Goal: Task Accomplishment & Management: Manage account settings

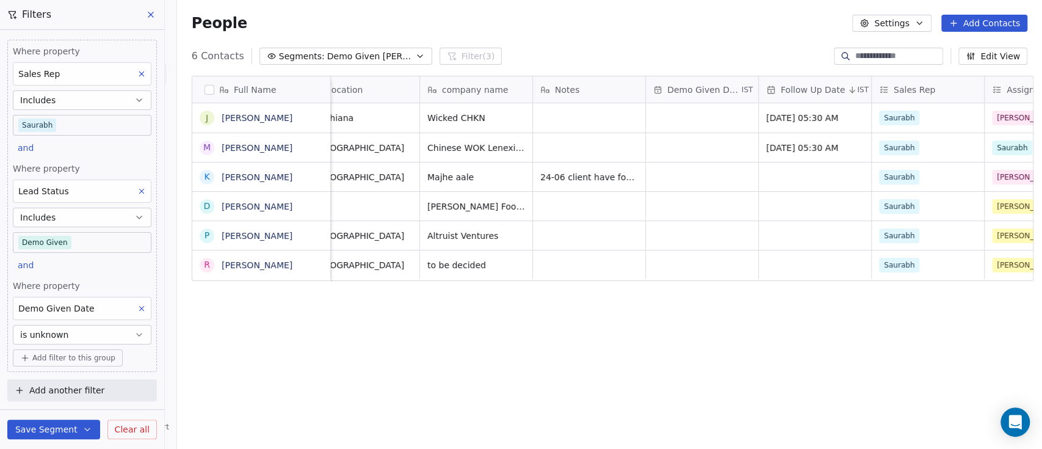
scroll to position [0, 249]
click at [696, 117] on div "grid" at bounding box center [703, 117] width 112 height 29
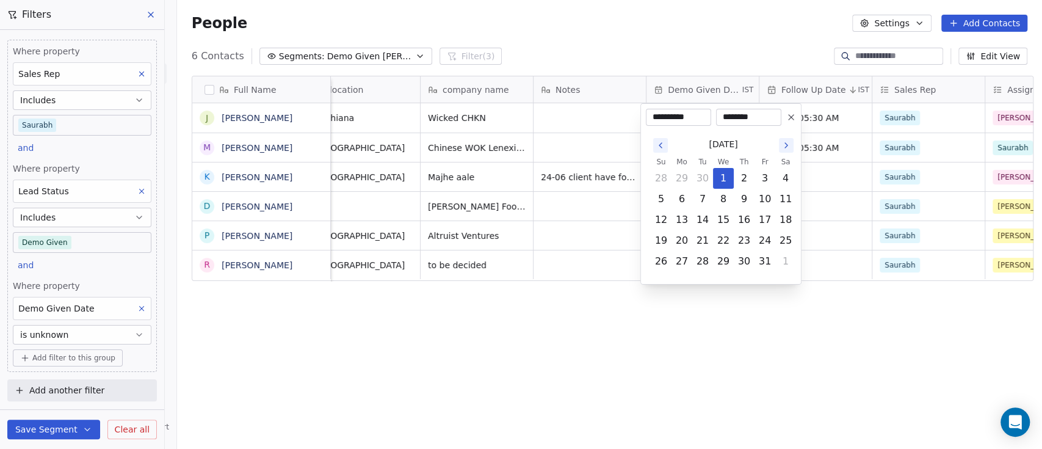
click at [655, 143] on button "Go to the Previous Month" at bounding box center [660, 145] width 15 height 15
click at [655, 142] on button "Go to the Previous Month" at bounding box center [660, 145] width 15 height 15
click at [657, 142] on icon "Go to the Previous Month" at bounding box center [661, 145] width 10 height 10
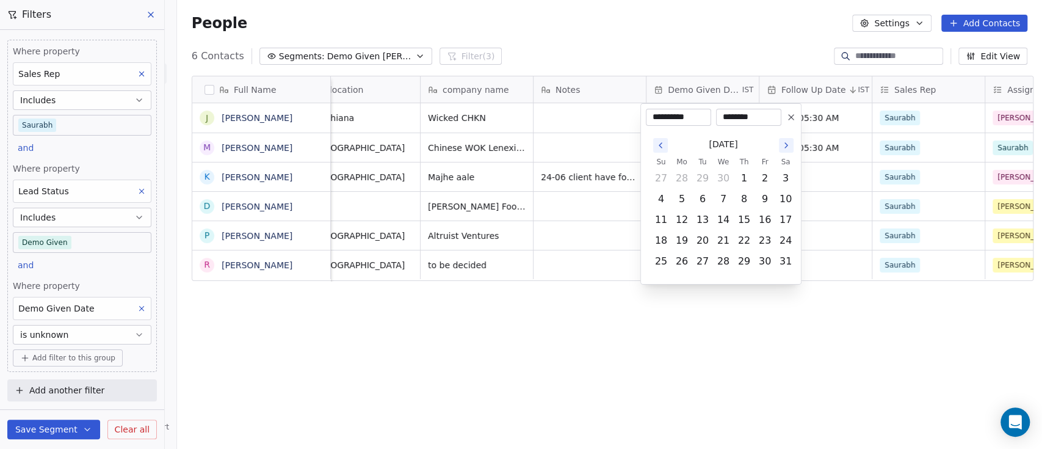
click at [657, 142] on icon "Go to the Previous Month" at bounding box center [661, 145] width 10 height 10
click at [761, 203] on button "11" at bounding box center [765, 199] width 20 height 20
type input "**********"
click at [947, 115] on html "On2Cook India Pvt. Ltd. Contacts People Marketing Workflows Campaigns Metrics &…" at bounding box center [521, 224] width 1042 height 449
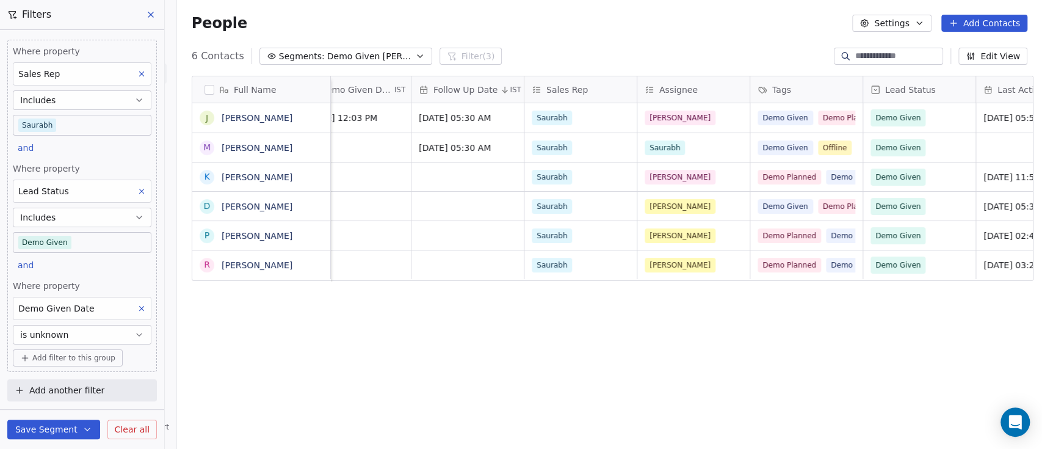
scroll to position [0, 643]
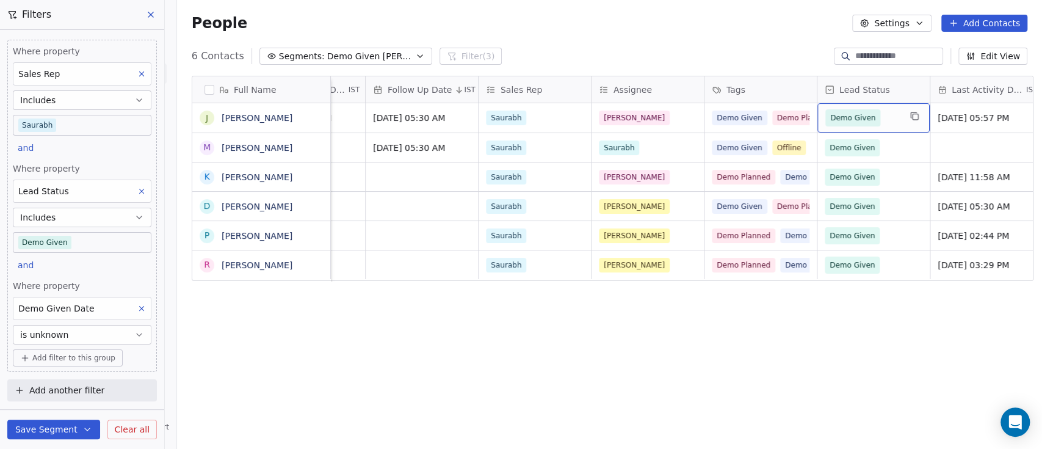
click at [893, 118] on span "Demo Given" at bounding box center [863, 117] width 74 height 17
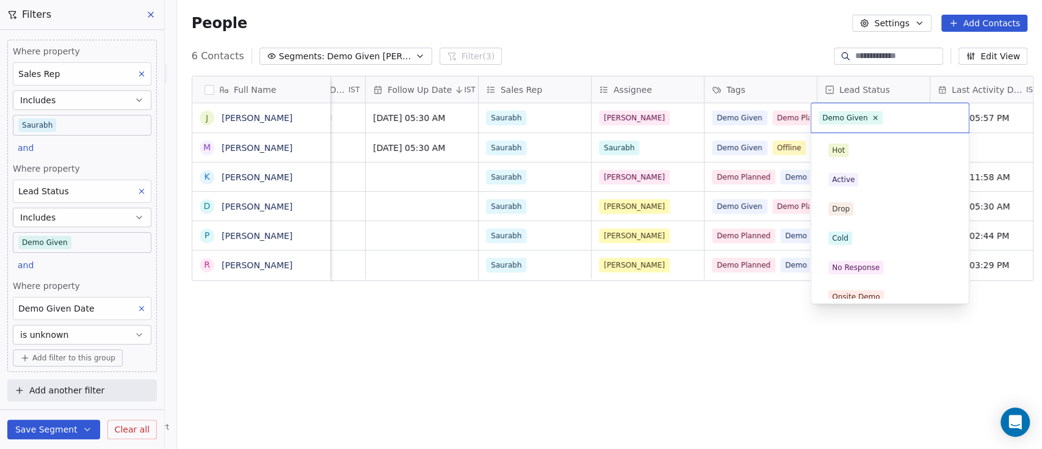
scroll to position [186, 0]
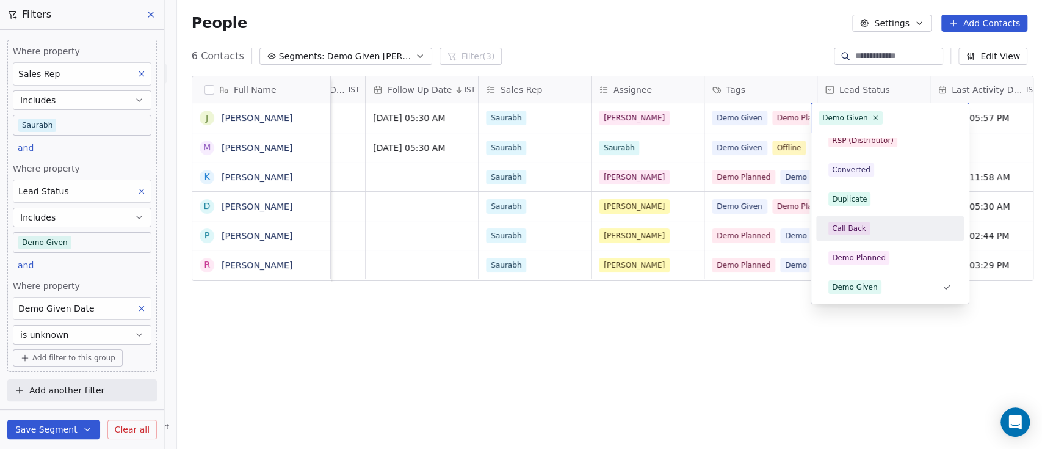
click at [679, 352] on html "On2Cook India Pvt. Ltd. Contacts People Marketing Workflows Campaigns Metrics &…" at bounding box center [521, 224] width 1042 height 449
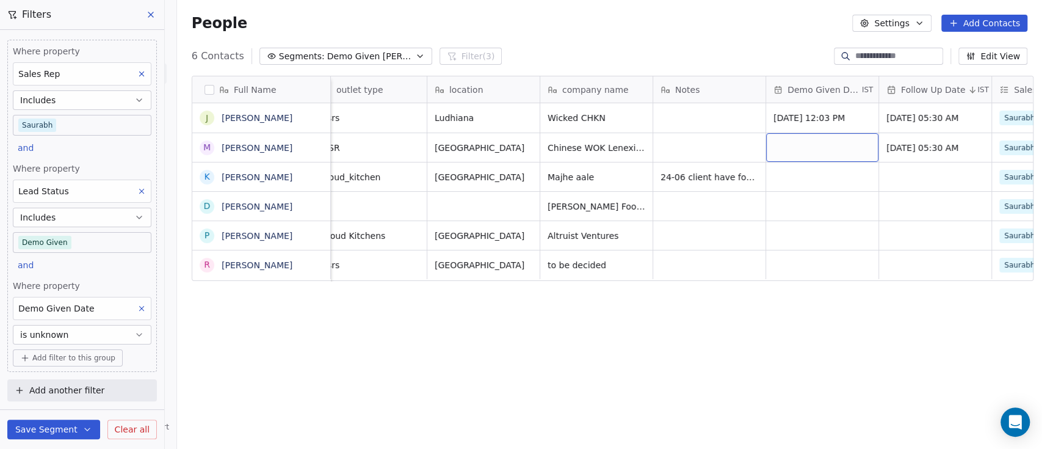
scroll to position [0, 161]
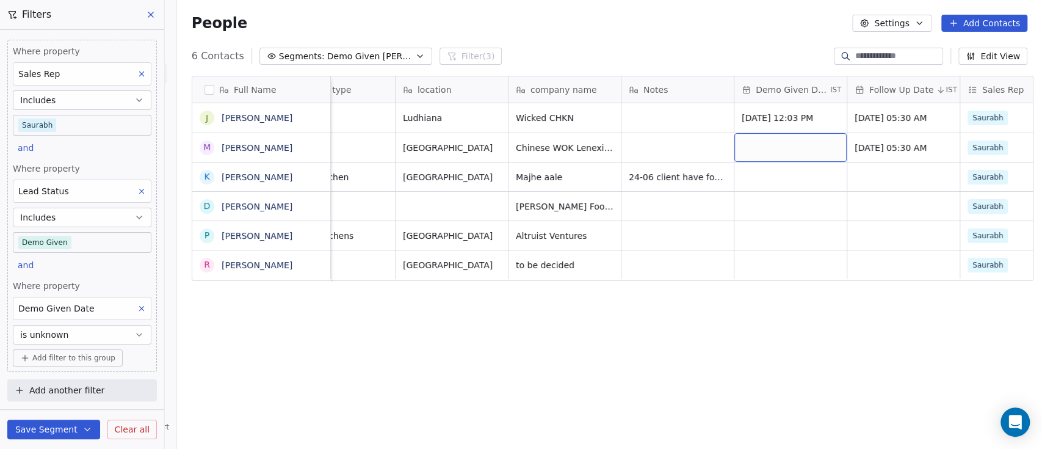
click at [785, 147] on div "grid" at bounding box center [791, 147] width 112 height 29
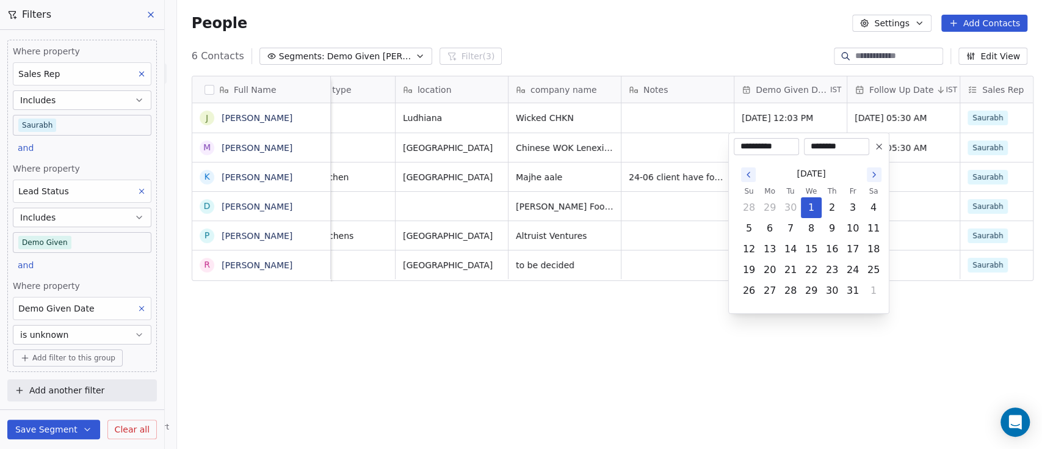
click at [747, 171] on icon "Go to the Previous Month" at bounding box center [749, 175] width 10 height 10
click at [750, 171] on icon "Go to the Previous Month" at bounding box center [749, 175] width 10 height 10
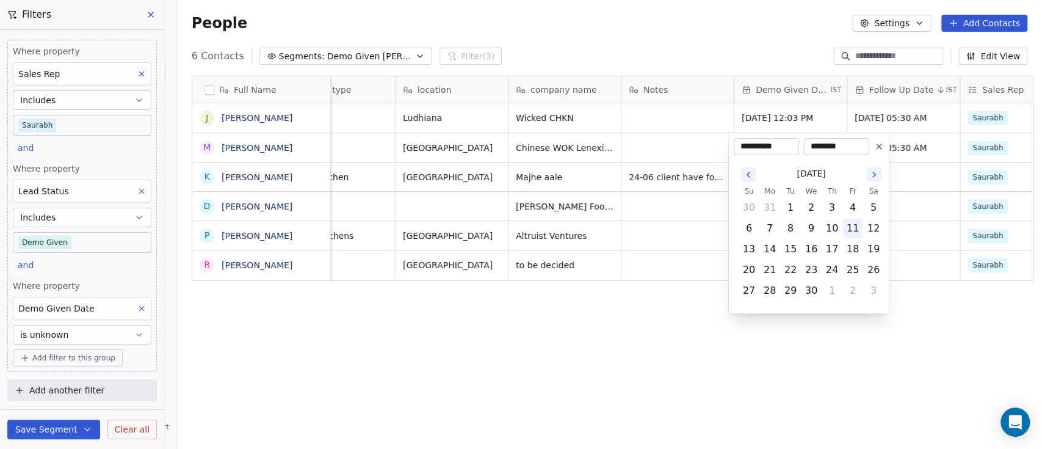
click at [849, 228] on button "11" at bounding box center [853, 229] width 20 height 20
type input "**********"
click at [750, 51] on html "On2Cook India Pvt. Ltd. Contacts People Marketing Workflows Campaigns Metrics &…" at bounding box center [521, 224] width 1042 height 449
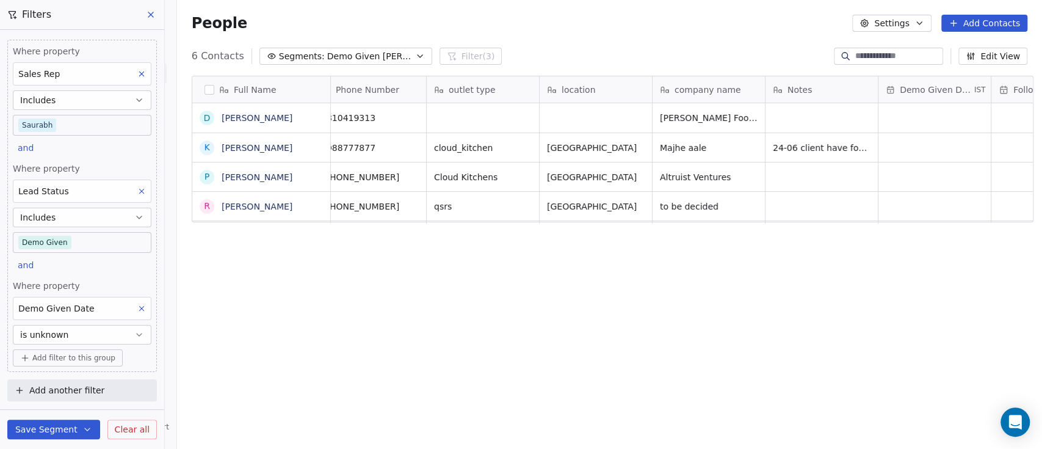
scroll to position [0, 0]
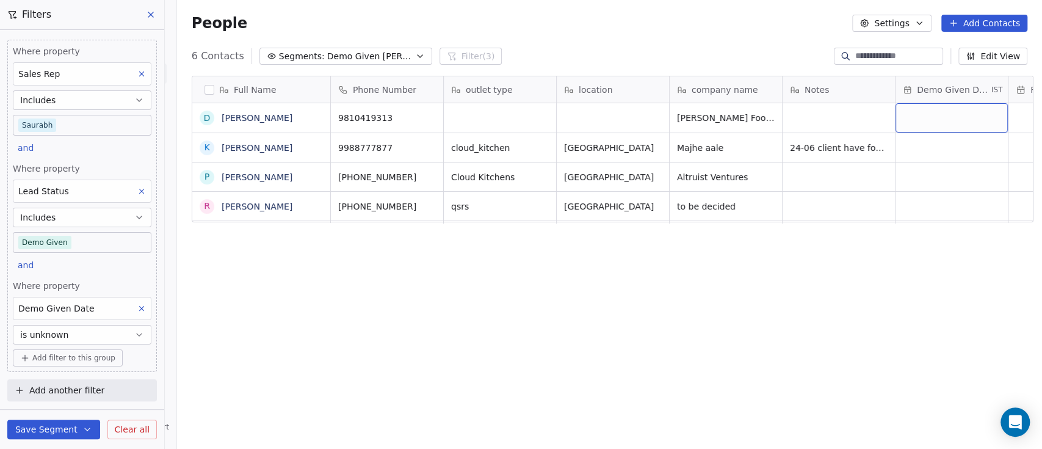
click at [942, 115] on div "grid" at bounding box center [952, 117] width 112 height 29
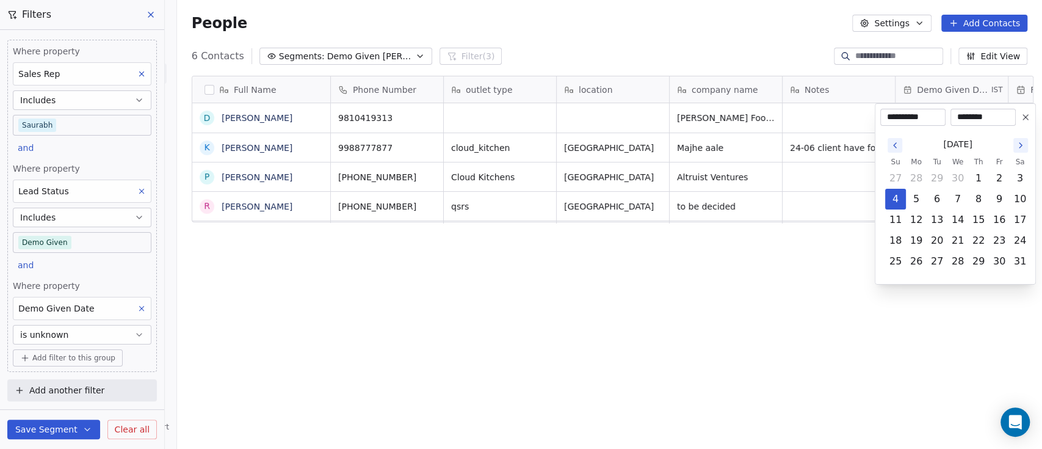
click at [892, 134] on div "[DATE]" at bounding box center [957, 144] width 145 height 23
click at [892, 140] on icon "Go to the Previous Month" at bounding box center [895, 145] width 10 height 10
click at [1023, 173] on button "5" at bounding box center [1021, 179] width 20 height 20
click at [895, 144] on icon "Go to the Previous Month" at bounding box center [895, 145] width 2 height 5
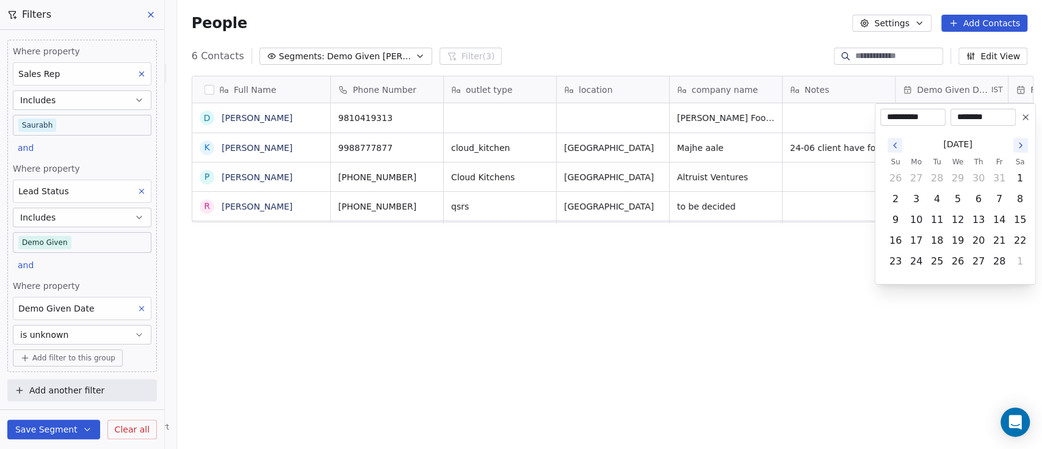
click at [895, 144] on icon "Go to the Previous Month" at bounding box center [895, 145] width 2 height 5
click at [982, 240] on button "23" at bounding box center [979, 241] width 20 height 20
type input "**********"
click at [748, 286] on html "On2Cook India Pvt. Ltd. Contacts People Marketing Workflows Campaigns Metrics &…" at bounding box center [521, 224] width 1042 height 449
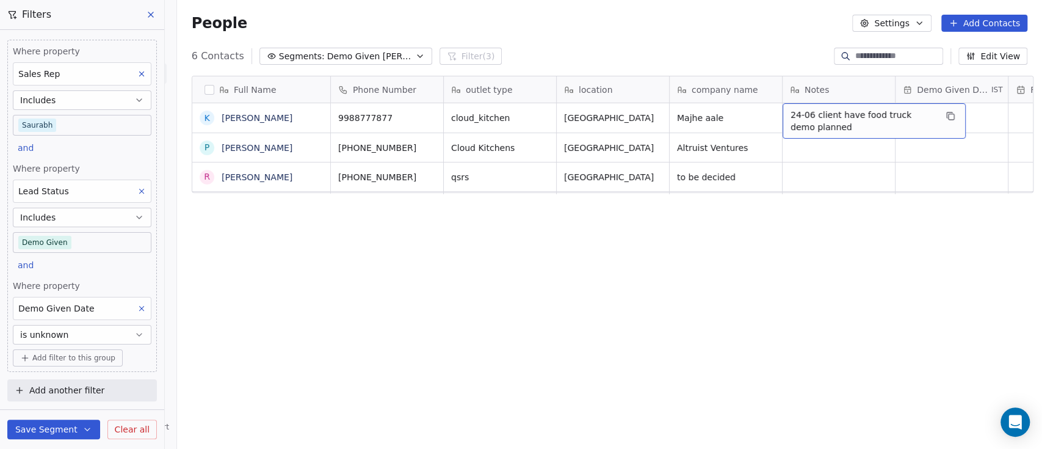
click at [820, 264] on div "Full Name K [PERSON_NAME] P [PERSON_NAME] R [PERSON_NAME] Phone Number outlet t…" at bounding box center [609, 263] width 865 height 395
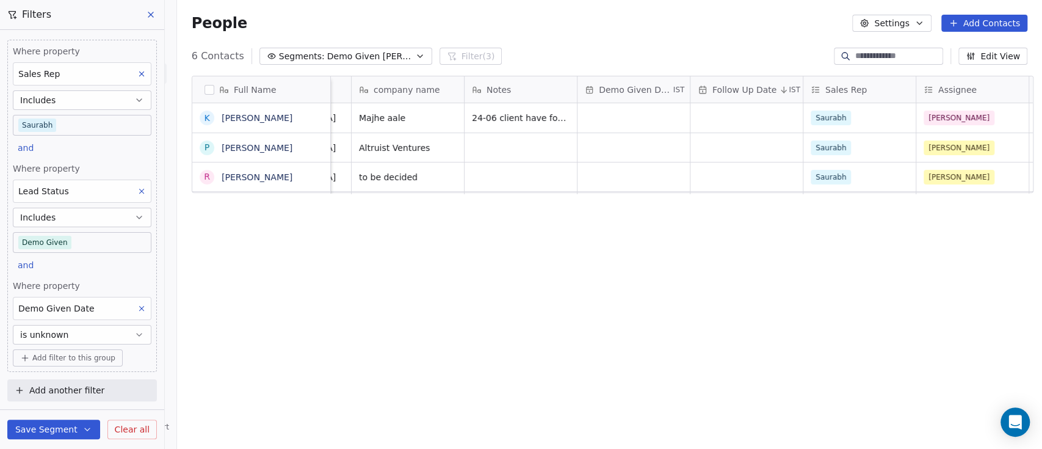
scroll to position [0, 319]
click at [620, 118] on div "grid" at bounding box center [633, 117] width 112 height 29
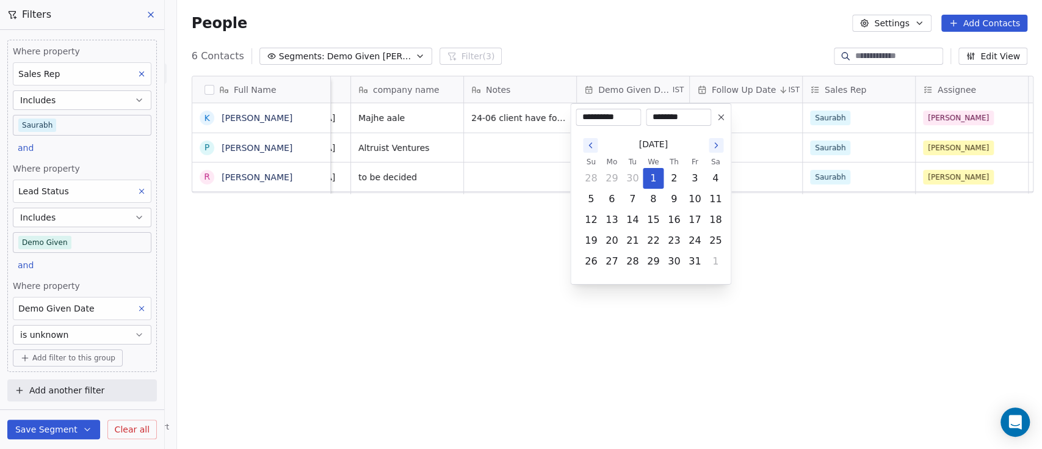
click at [592, 144] on icon "Go to the Previous Month" at bounding box center [591, 145] width 10 height 10
click at [591, 144] on icon "Go to the Previous Month" at bounding box center [591, 145] width 10 height 10
click at [628, 240] on button "24" at bounding box center [633, 241] width 20 height 20
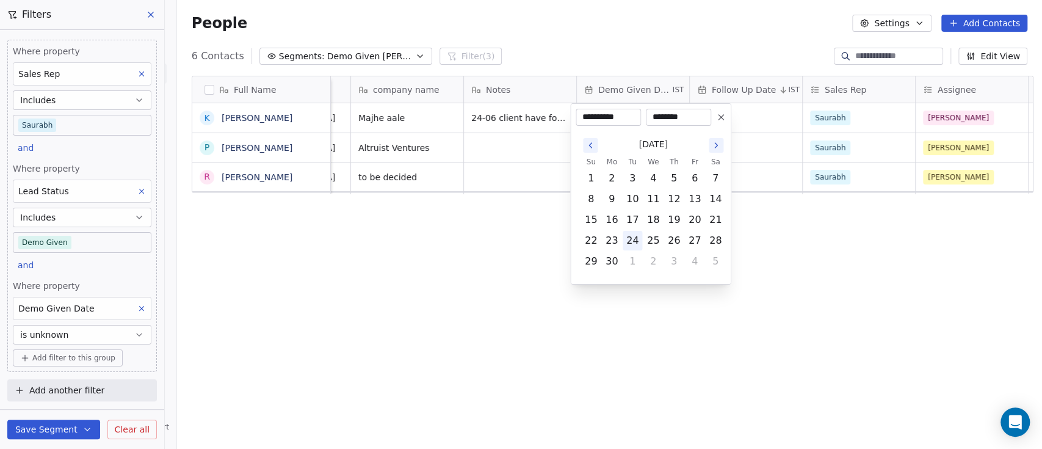
type input "**********"
click at [801, 261] on html "On2Cook India Pvt. Ltd. Contacts People Marketing Workflows Campaigns Metrics &…" at bounding box center [521, 224] width 1042 height 449
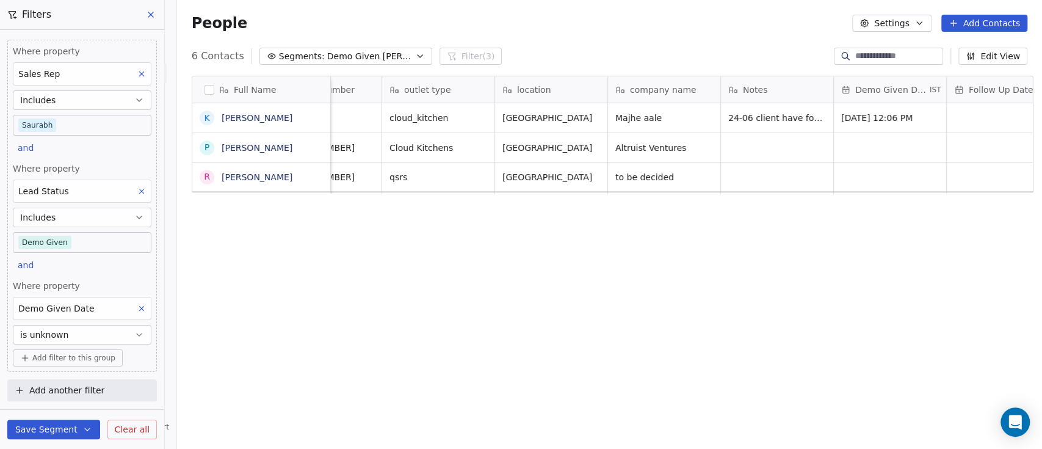
scroll to position [0, 0]
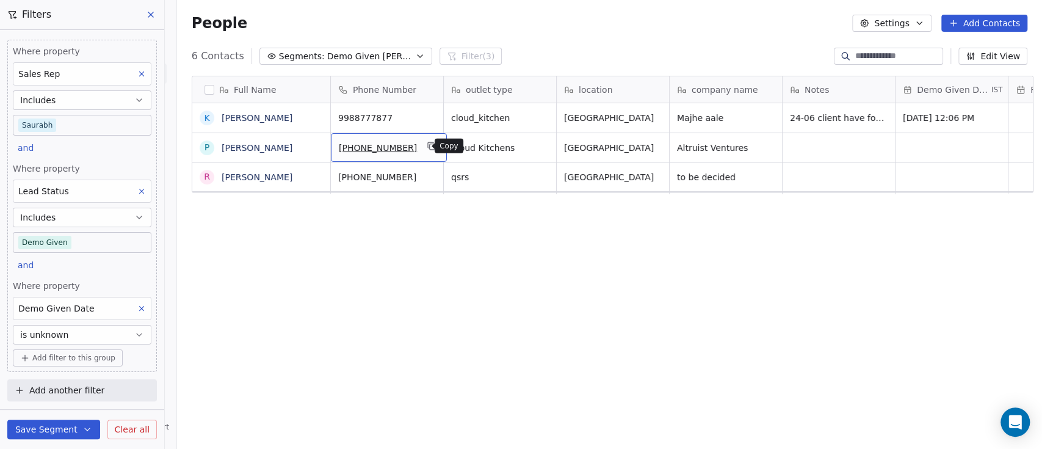
click at [430, 149] on icon "grid" at bounding box center [432, 146] width 5 height 5
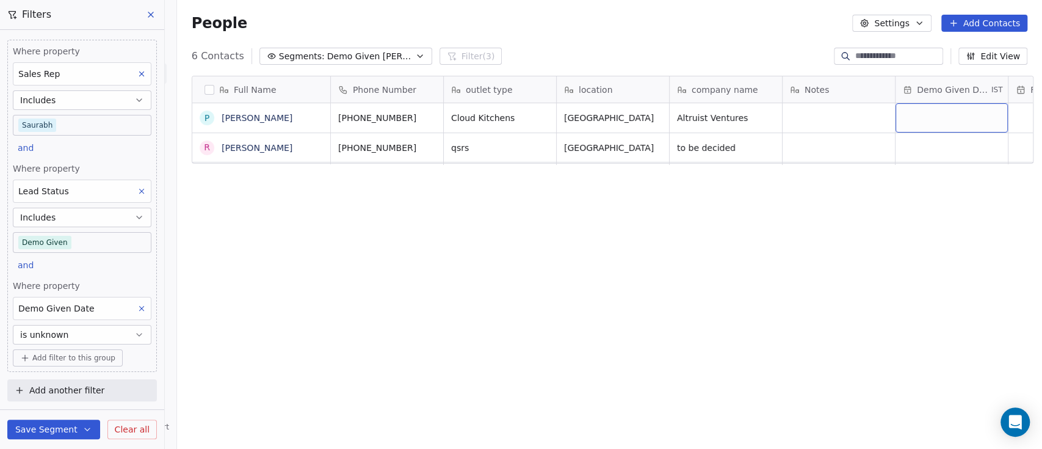
click at [938, 111] on div "grid" at bounding box center [952, 117] width 112 height 29
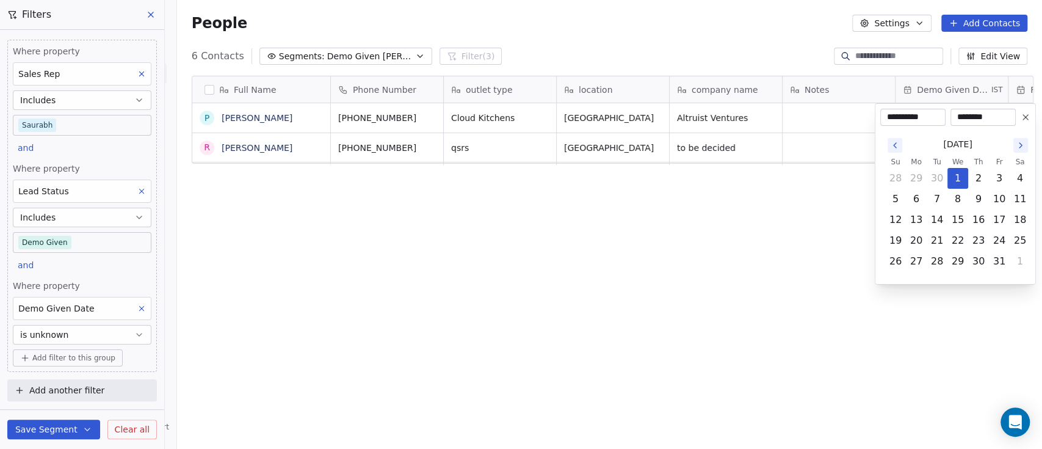
click at [901, 139] on button "Go to the Previous Month" at bounding box center [895, 145] width 15 height 15
click at [894, 142] on icon "Go to the Previous Month" at bounding box center [895, 145] width 10 height 10
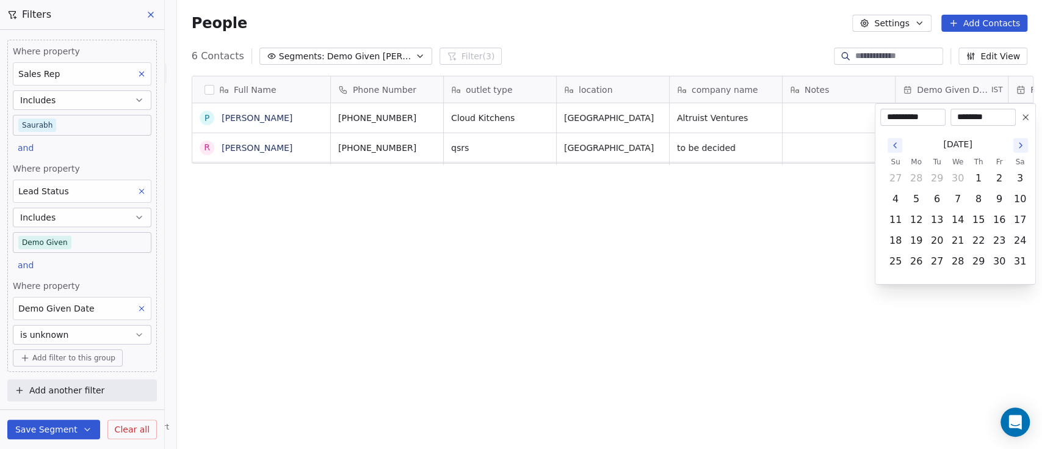
click at [894, 142] on icon "Go to the Previous Month" at bounding box center [895, 145] width 10 height 10
click at [998, 241] on button "25" at bounding box center [1000, 241] width 20 height 20
type input "**********"
click at [740, 247] on html "**********" at bounding box center [521, 224] width 1042 height 449
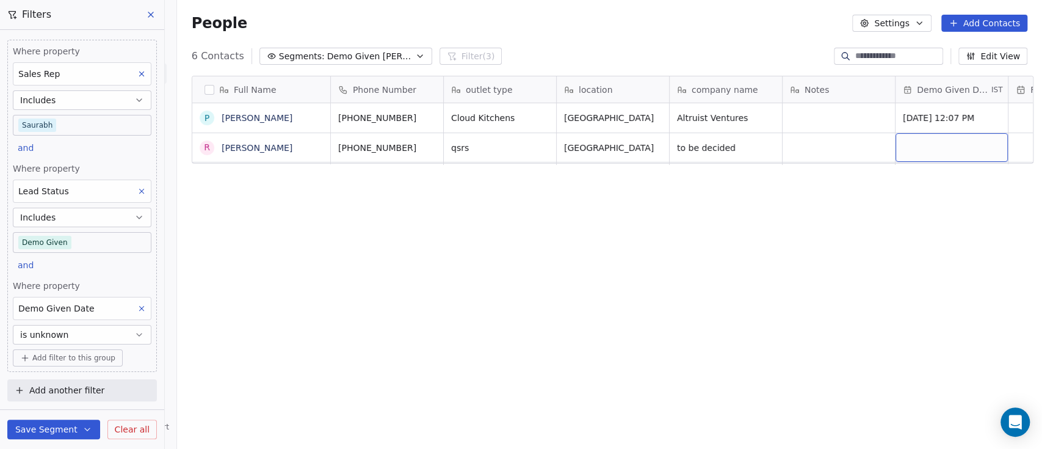
click at [918, 154] on div "grid" at bounding box center [952, 147] width 112 height 29
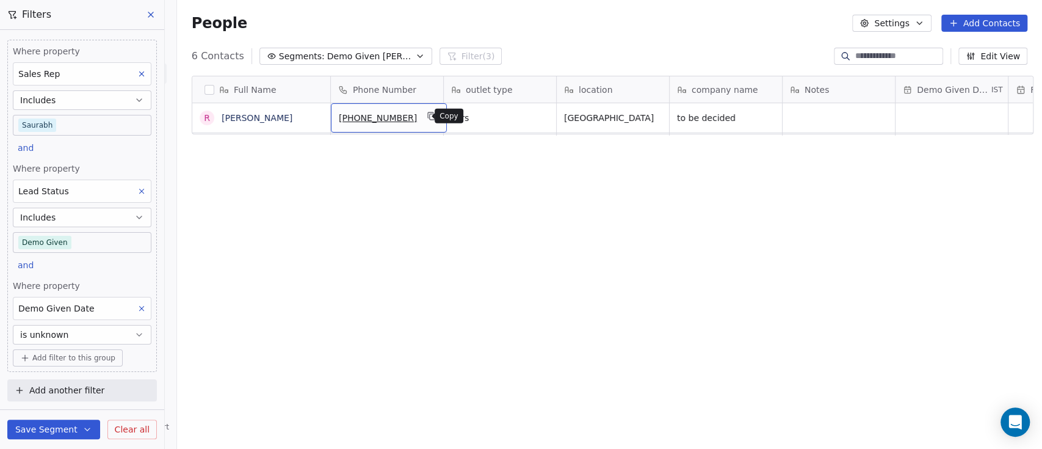
click at [427, 117] on icon "grid" at bounding box center [432, 116] width 10 height 10
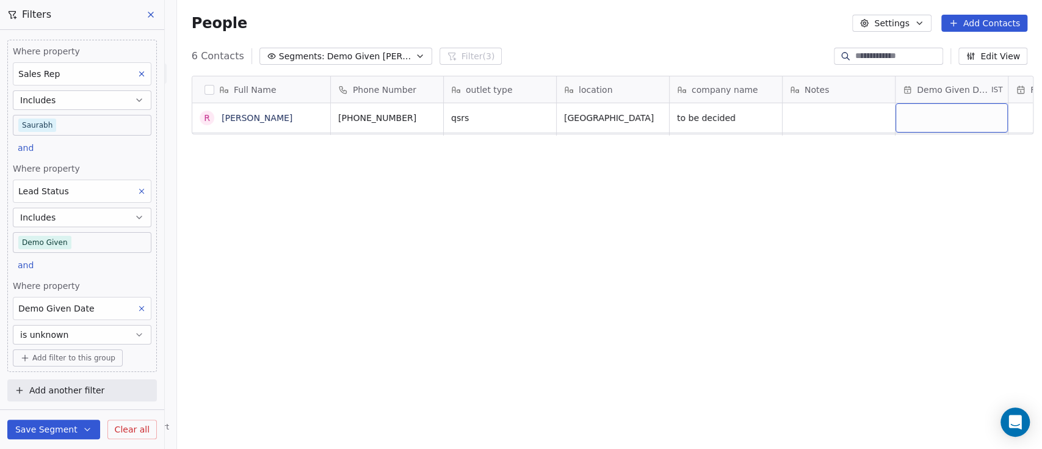
click at [935, 122] on div "grid" at bounding box center [952, 117] width 112 height 29
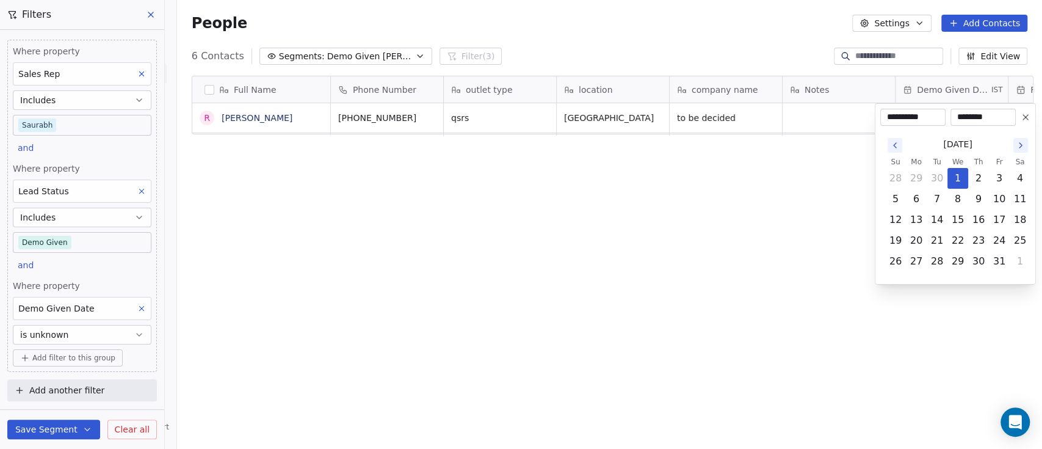
click at [899, 144] on icon "Go to the Previous Month" at bounding box center [895, 145] width 10 height 10
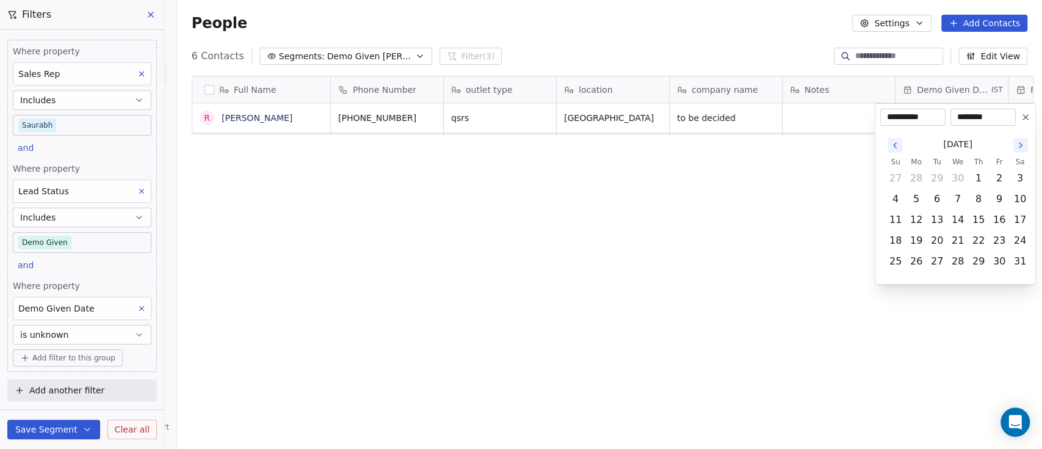
click at [899, 144] on icon "Go to the Previous Month" at bounding box center [895, 145] width 10 height 10
click at [1005, 244] on button "25" at bounding box center [1000, 241] width 20 height 20
type input "**********"
click at [754, 278] on html "**********" at bounding box center [521, 224] width 1042 height 449
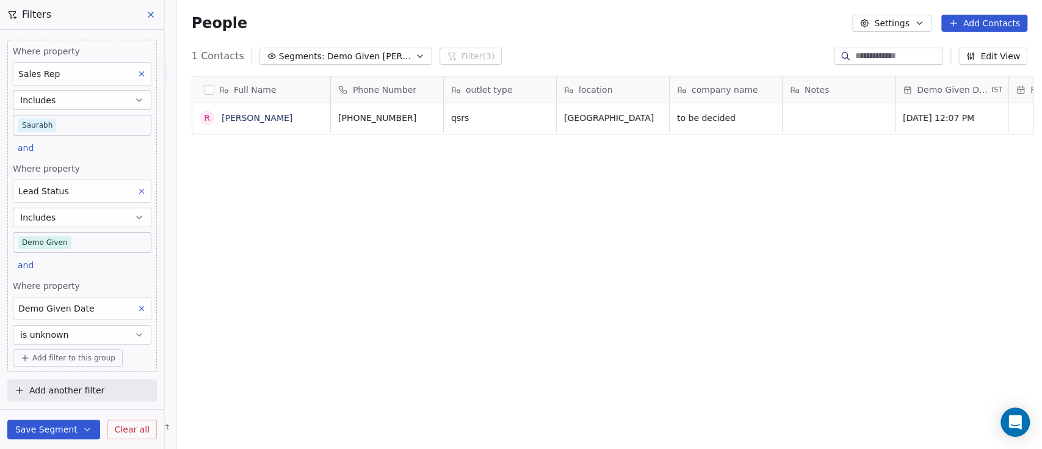
click at [401, 243] on div "Full Name R [PERSON_NAME] Phone Number outlet type location company name Notes …" at bounding box center [609, 263] width 865 height 395
click at [562, 232] on div "Full Name R [PERSON_NAME] Phone Number outlet type location company name Notes …" at bounding box center [609, 263] width 865 height 395
click at [394, 228] on div "Full Name R [PERSON_NAME] Phone Number outlet type location company name Notes …" at bounding box center [609, 263] width 865 height 395
click at [145, 310] on icon at bounding box center [141, 308] width 9 height 9
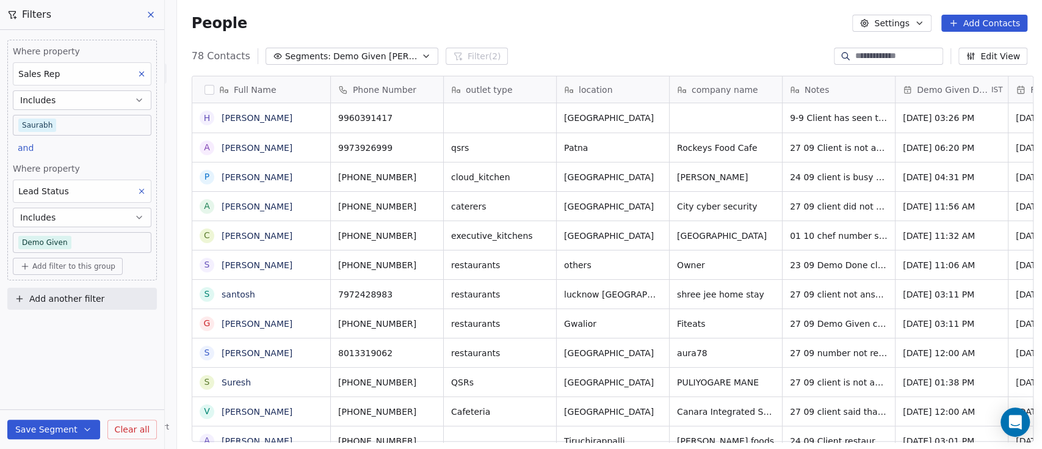
scroll to position [382, 859]
click at [692, 37] on div "People Settings Add Contacts" at bounding box center [609, 23] width 865 height 46
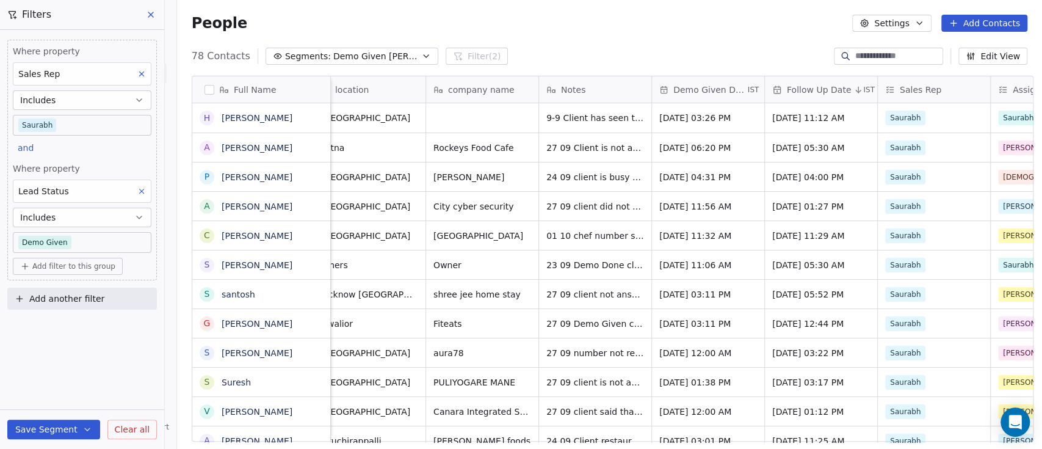
scroll to position [0, 245]
drag, startPoint x: 425, startPoint y: 235, endPoint x: 494, endPoint y: 233, distance: 69.0
click at [532, 233] on icon "grid" at bounding box center [537, 234] width 10 height 10
click at [523, 149] on icon "grid" at bounding box center [528, 146] width 10 height 10
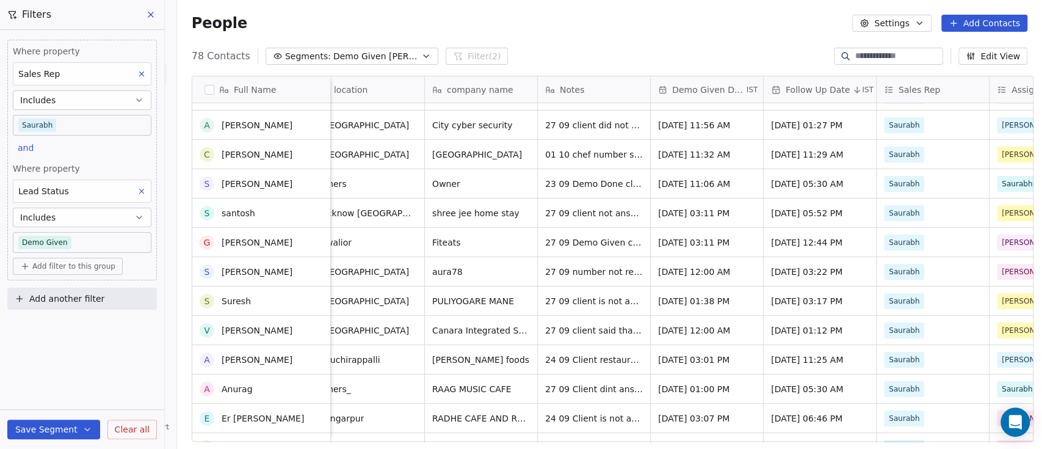
scroll to position [81, 0]
click at [517, 242] on icon "grid" at bounding box center [522, 241] width 10 height 10
click at [527, 300] on icon "grid" at bounding box center [529, 299] width 5 height 5
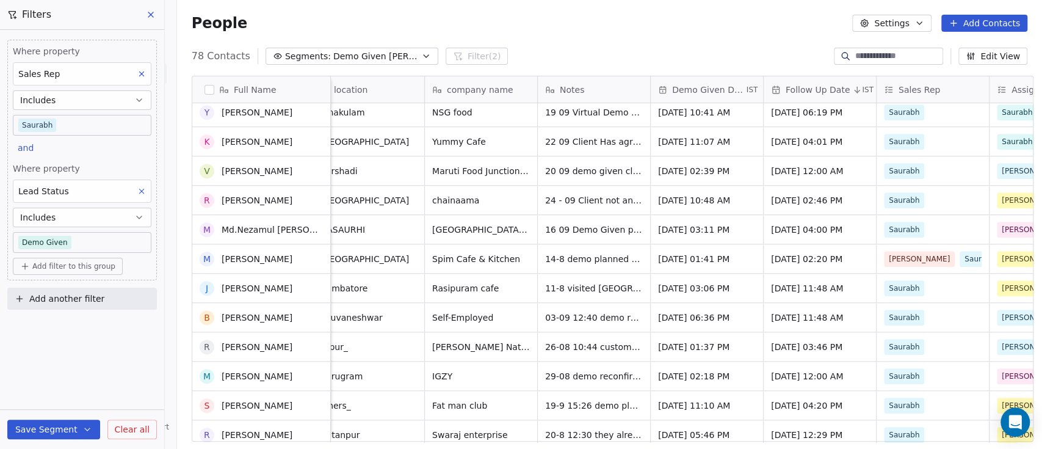
scroll to position [733, 0]
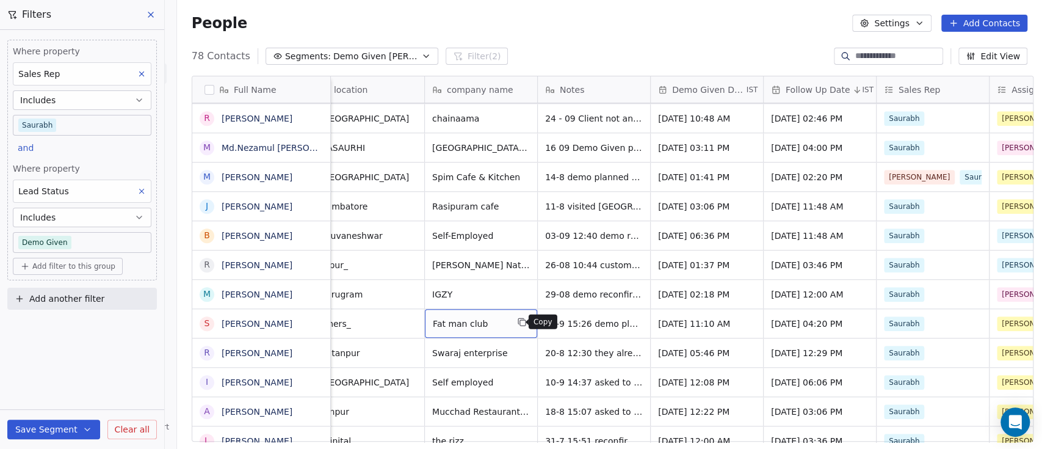
click at [520, 320] on icon "grid" at bounding box center [522, 322] width 5 height 5
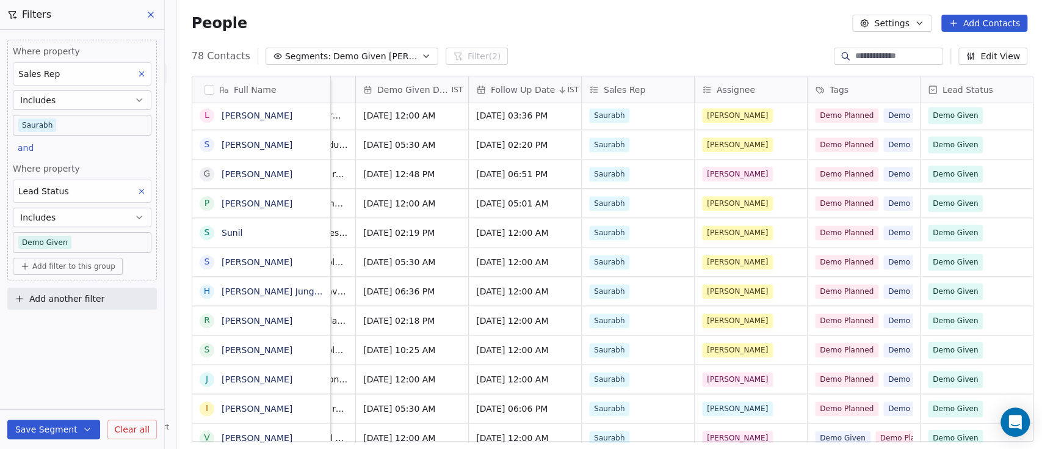
scroll to position [0, 600]
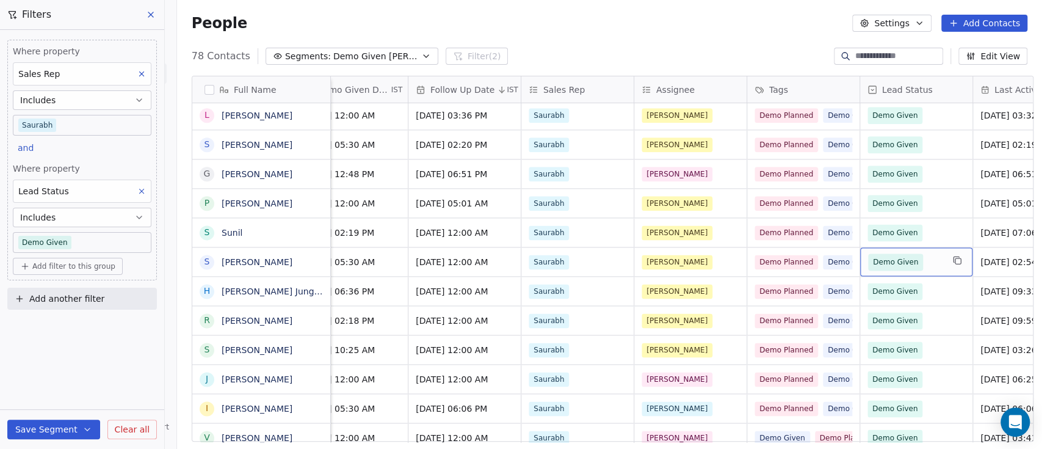
click at [923, 267] on span "Demo Given" at bounding box center [905, 261] width 74 height 17
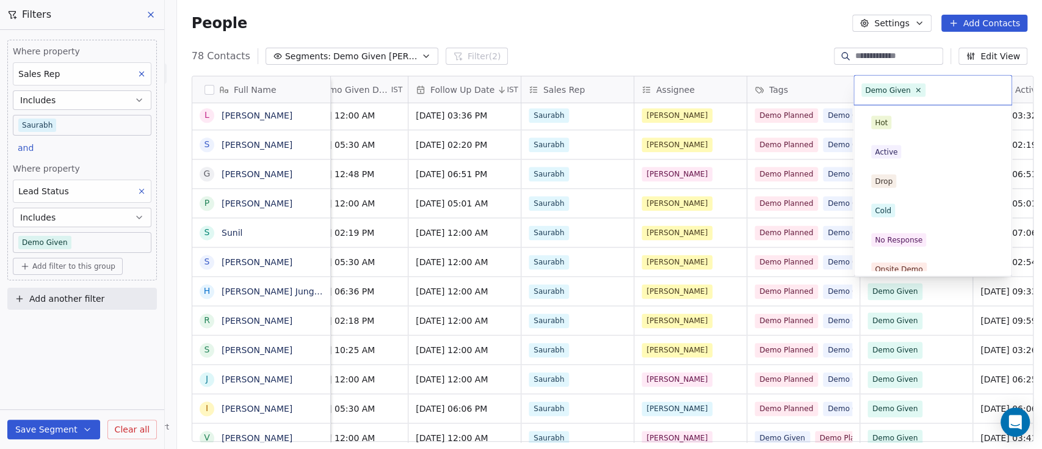
scroll to position [186, 0]
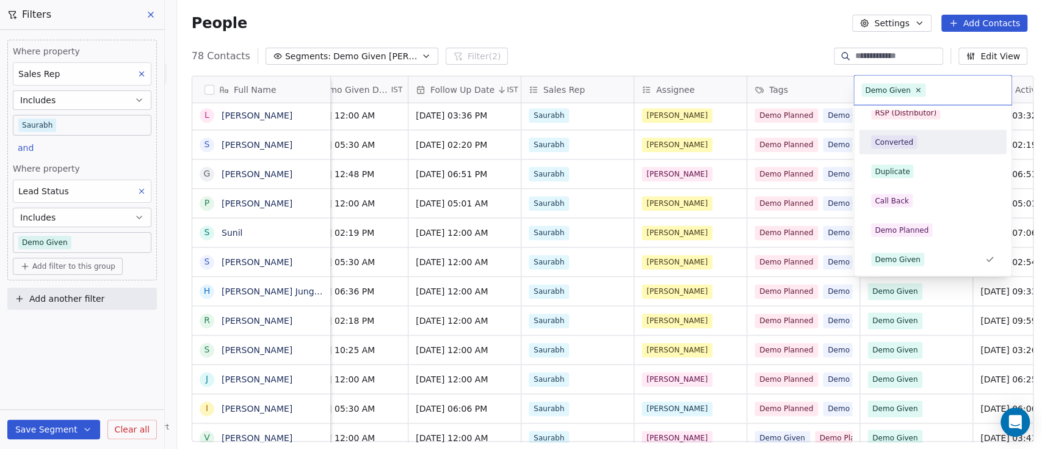
click at [910, 140] on div "Converted" at bounding box center [894, 142] width 38 height 11
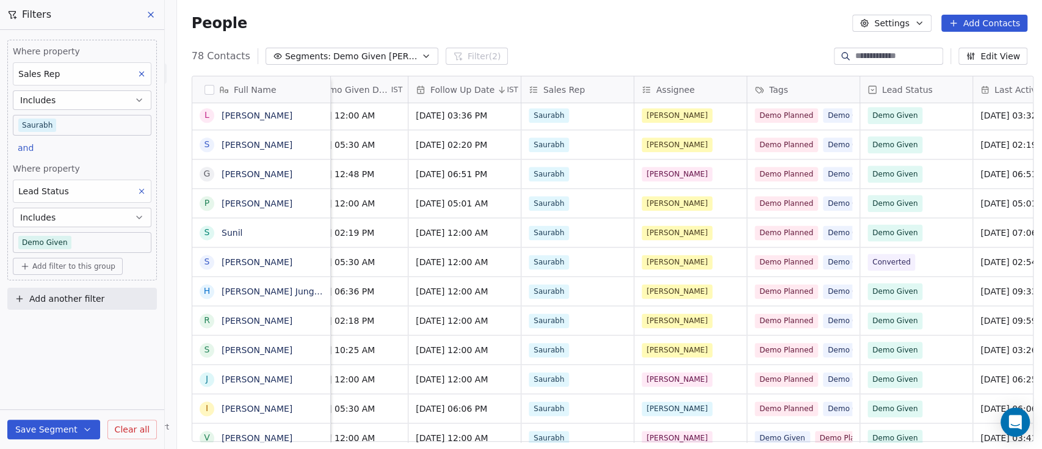
click at [570, 38] on div "People Settings Add Contacts" at bounding box center [609, 23] width 865 height 46
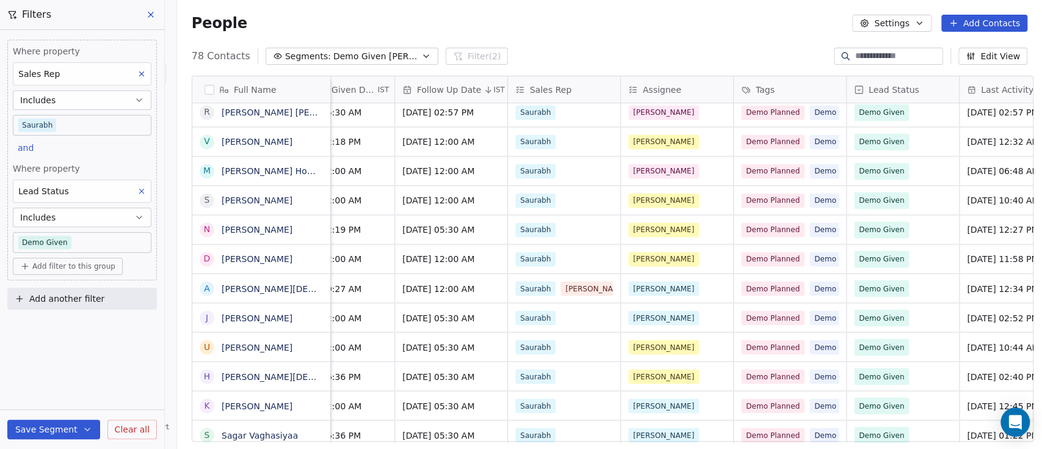
scroll to position [0, 622]
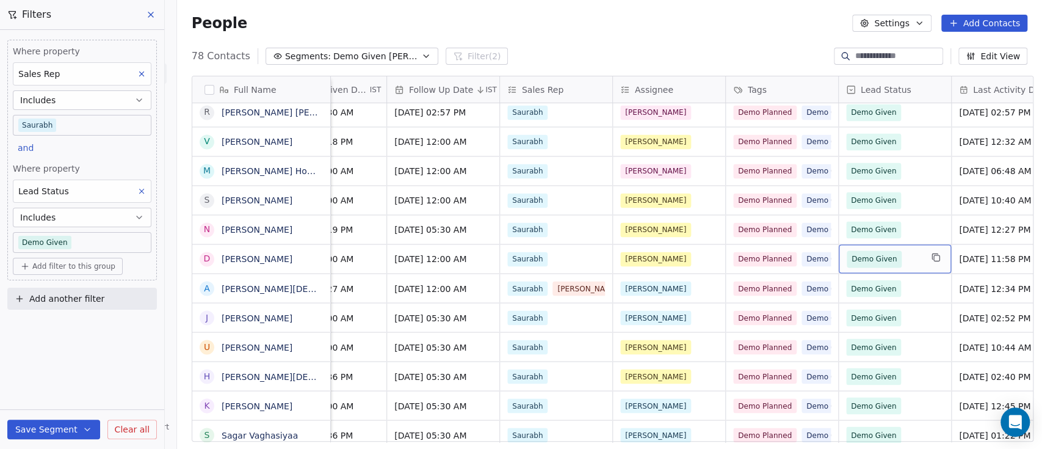
click at [910, 260] on span "Demo Given" at bounding box center [884, 258] width 74 height 17
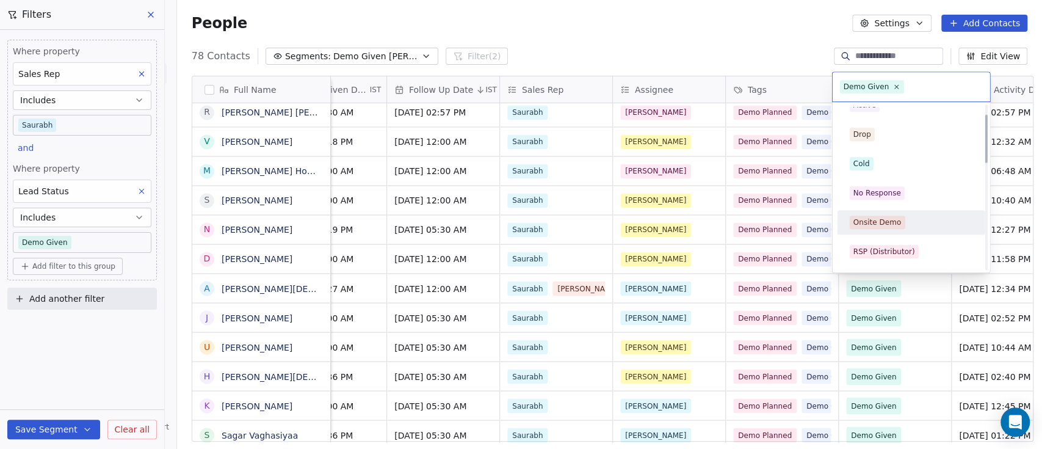
scroll to position [23, 0]
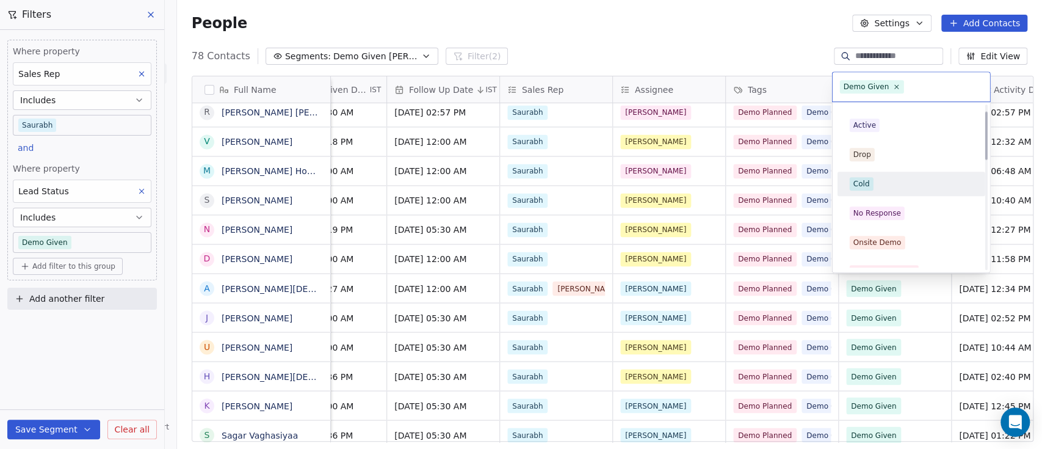
click at [882, 186] on div "Cold" at bounding box center [911, 183] width 123 height 13
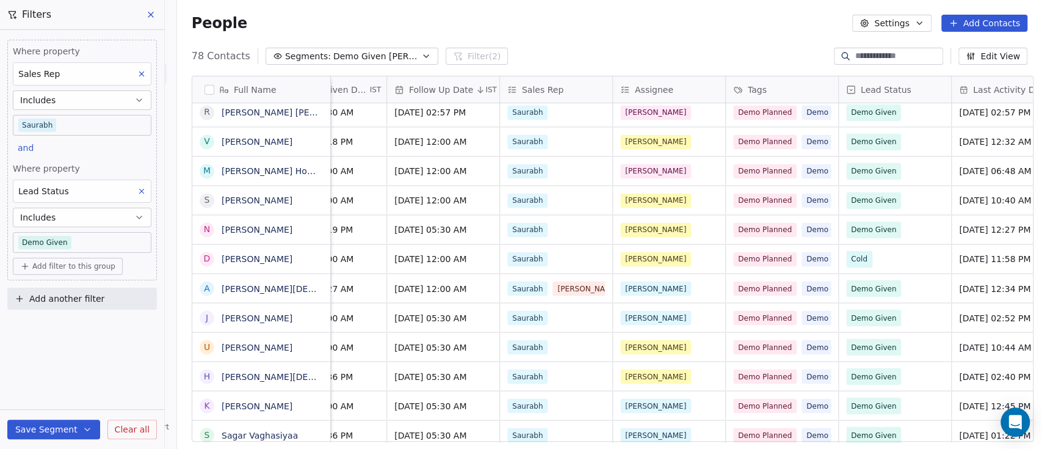
click at [739, 16] on div "People Settings Add Contacts" at bounding box center [610, 23] width 836 height 17
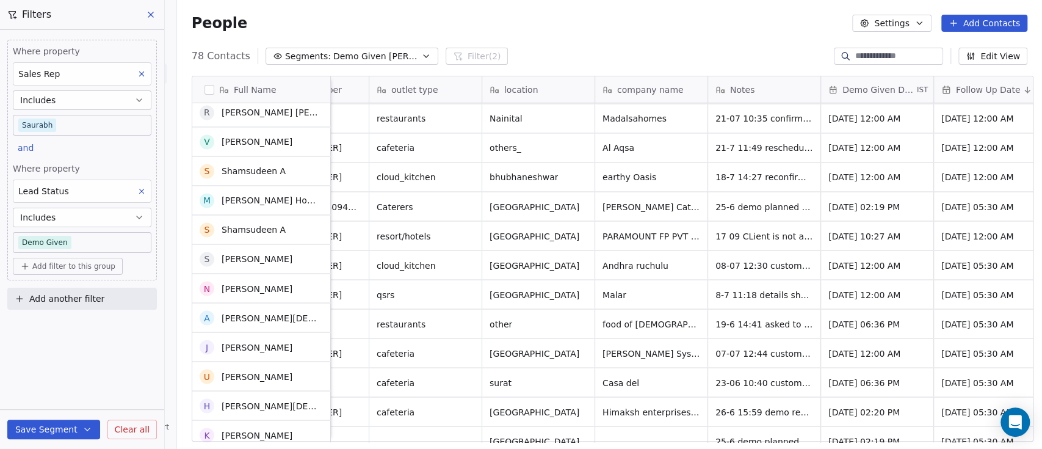
scroll to position [1466, 0]
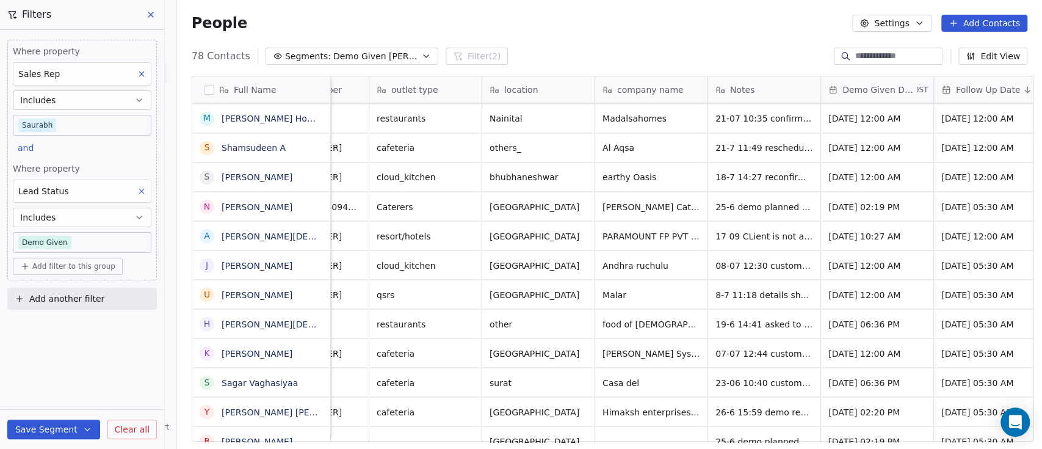
click at [332, 49] on button "Segments: Demo Given [PERSON_NAME]" at bounding box center [352, 56] width 173 height 17
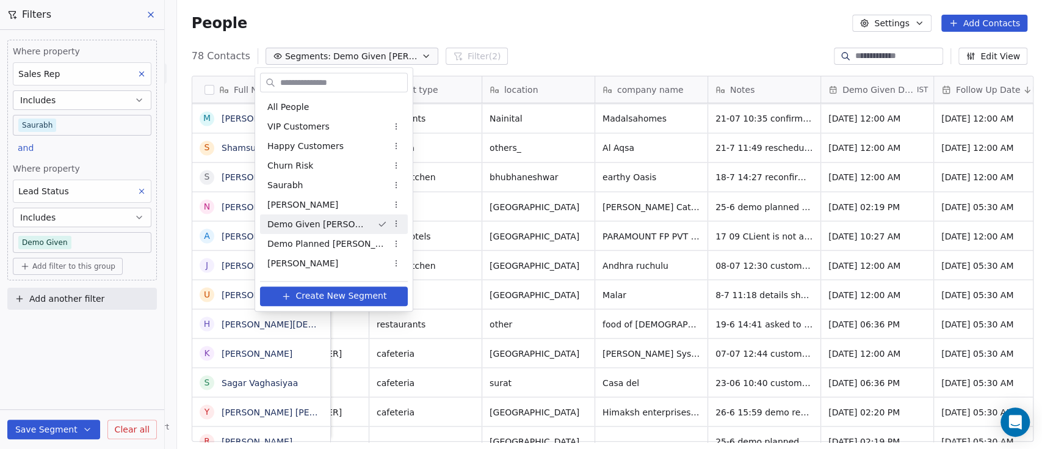
click at [338, 223] on div "Demo Given [PERSON_NAME]" at bounding box center [334, 224] width 148 height 20
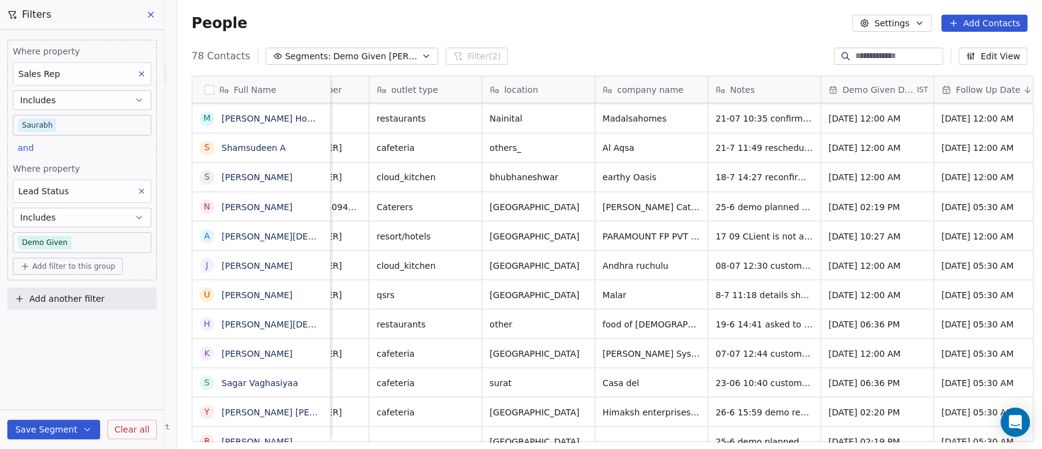
click at [383, 58] on span "Demo Given [PERSON_NAME]" at bounding box center [375, 56] width 85 height 13
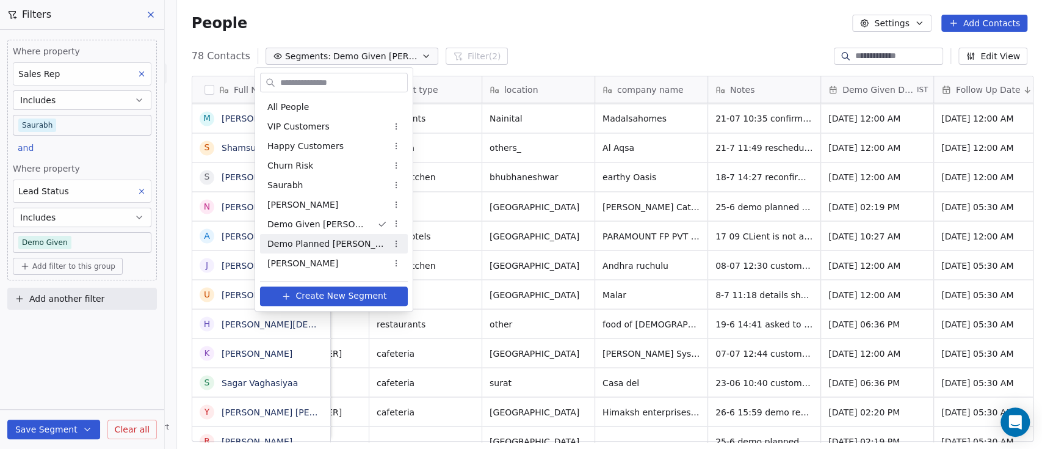
click at [324, 238] on span "Demo Planned [PERSON_NAME]" at bounding box center [327, 244] width 120 height 13
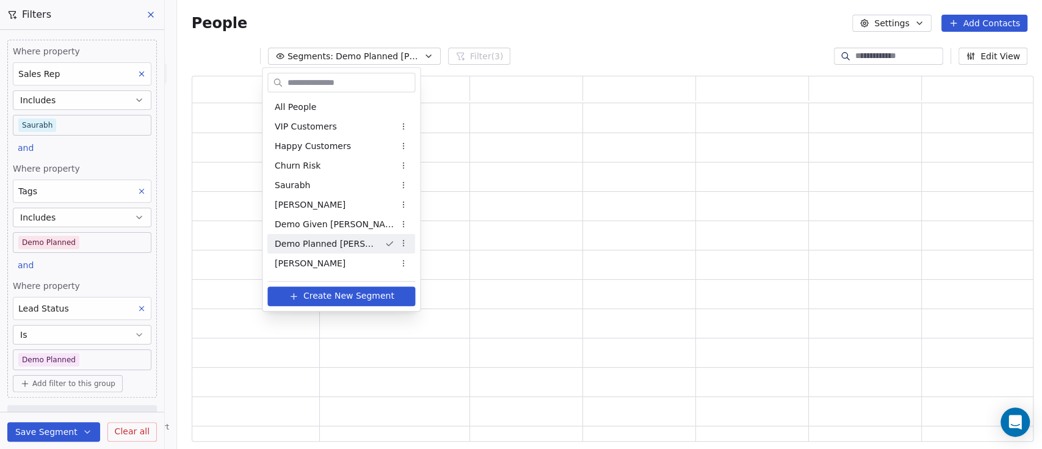
scroll to position [353, 829]
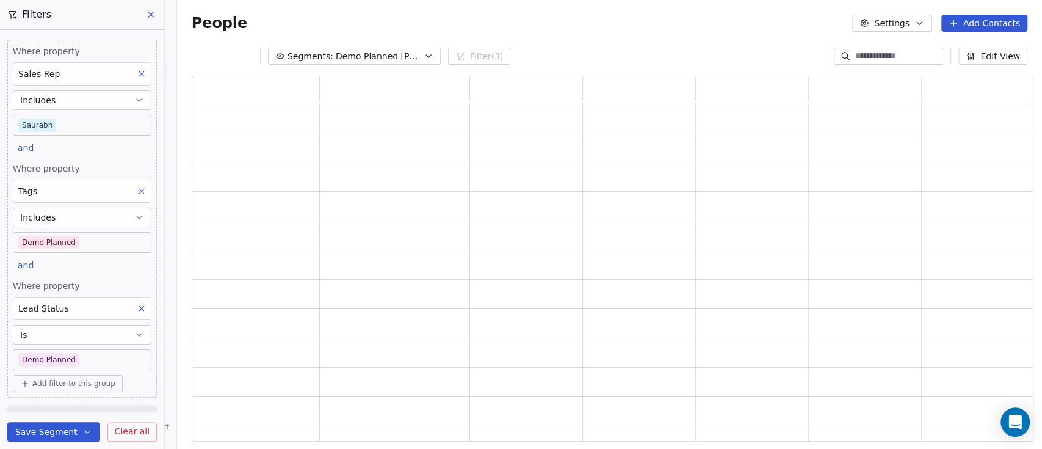
click at [350, 51] on span "Demo Planned [PERSON_NAME]" at bounding box center [378, 56] width 85 height 13
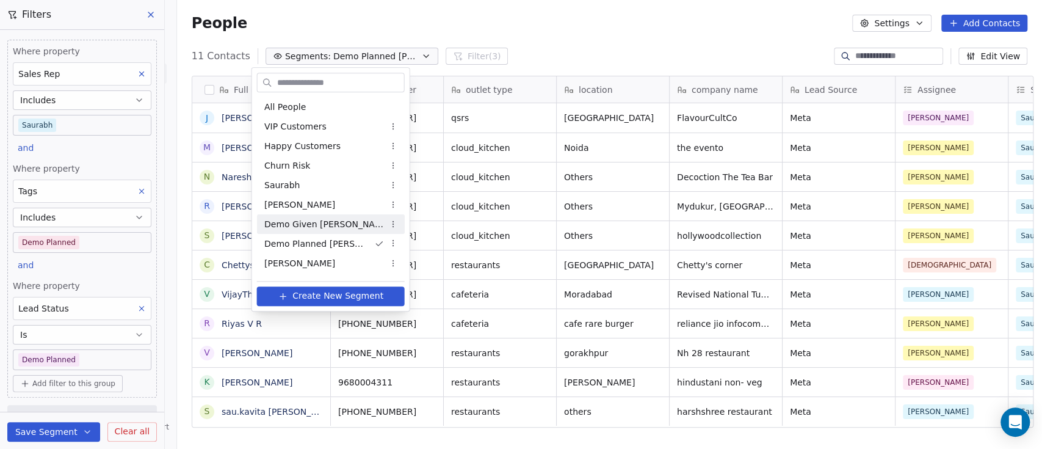
scroll to position [382, 859]
click at [341, 222] on div "Demo Given [PERSON_NAME]" at bounding box center [331, 224] width 148 height 20
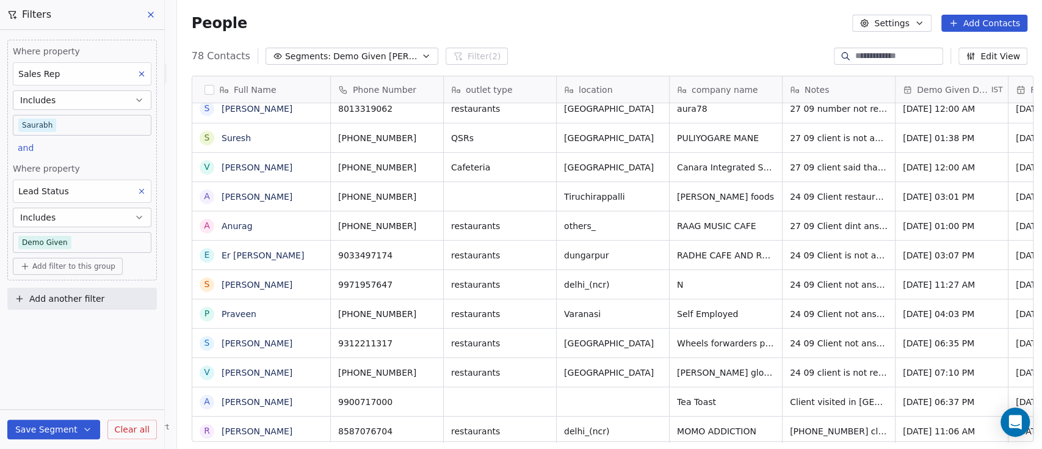
scroll to position [0, 0]
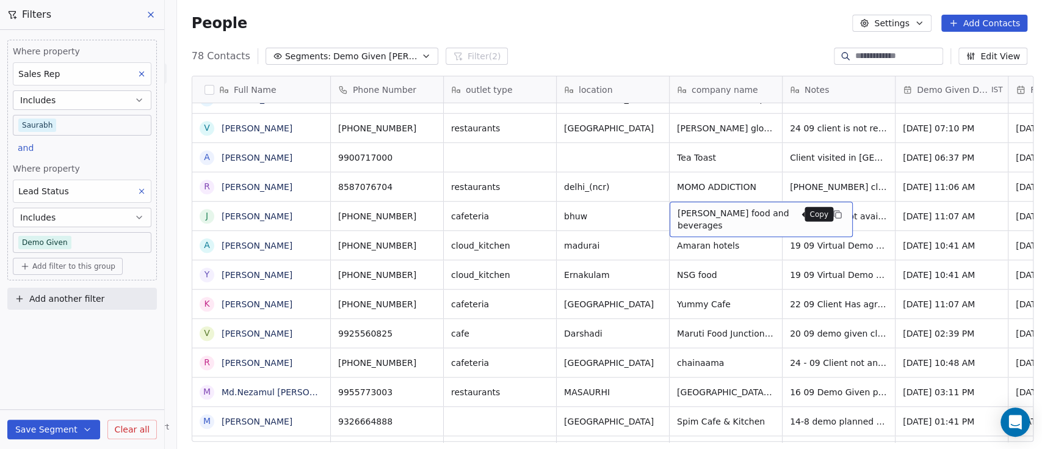
click at [833, 216] on icon "grid" at bounding box center [838, 214] width 10 height 10
click at [542, 7] on div "People Settings Add Contacts" at bounding box center [609, 23] width 865 height 46
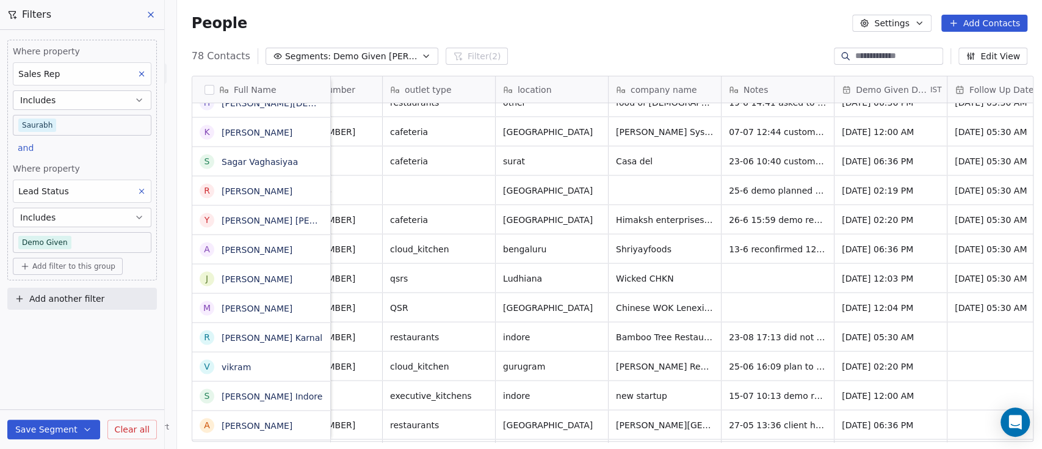
scroll to position [0, 62]
click at [727, 281] on div "grid" at bounding box center [777, 278] width 112 height 29
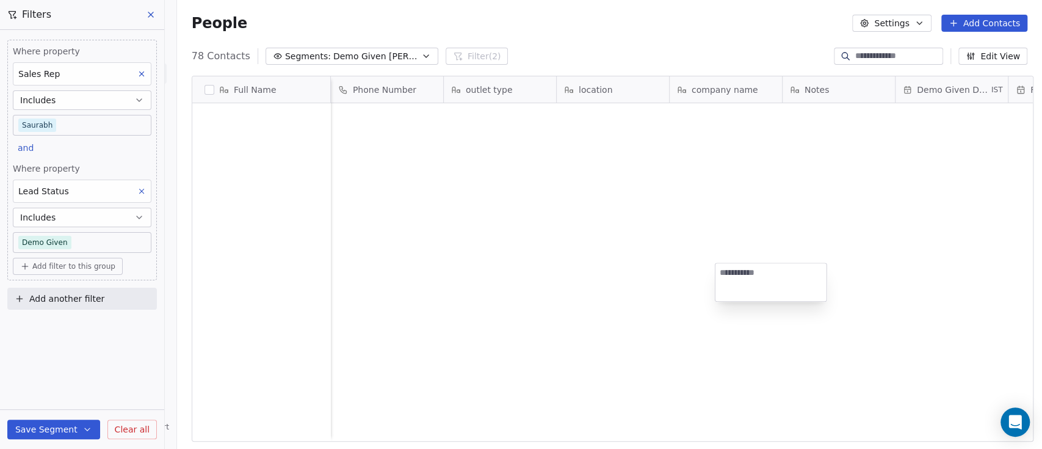
scroll to position [382, 859]
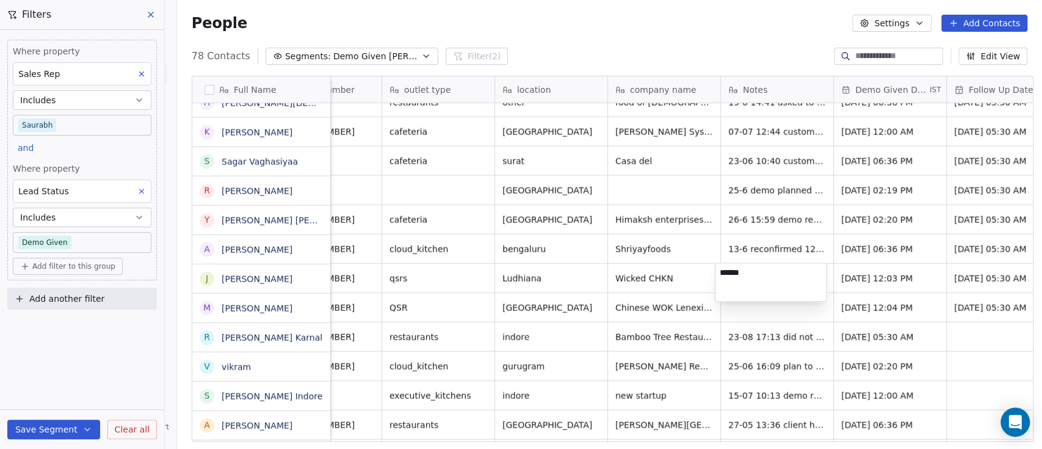
type textarea "******"
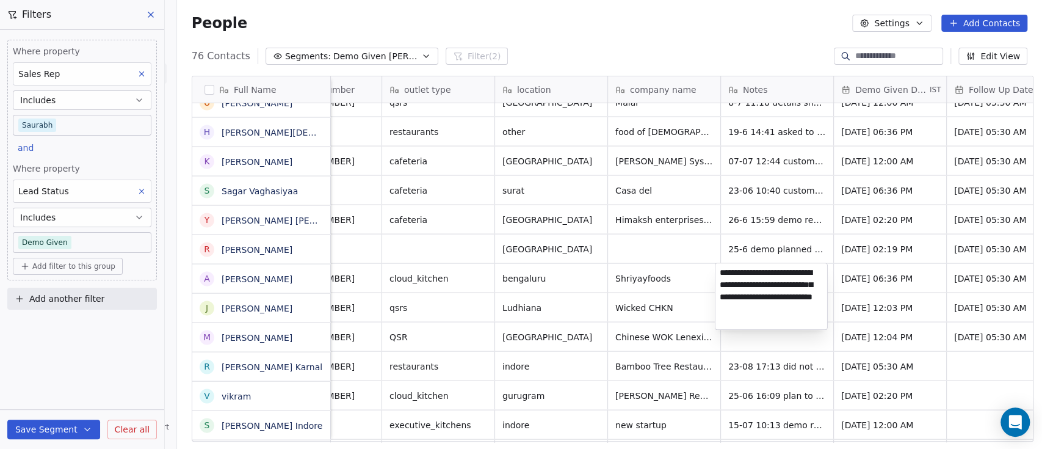
scroll to position [1, 0]
click at [643, 327] on html "On2Cook India Pvt. Ltd. Contacts People Marketing Workflows Campaigns Metrics &…" at bounding box center [521, 224] width 1042 height 449
click at [758, 303] on div "grid" at bounding box center [777, 307] width 112 height 29
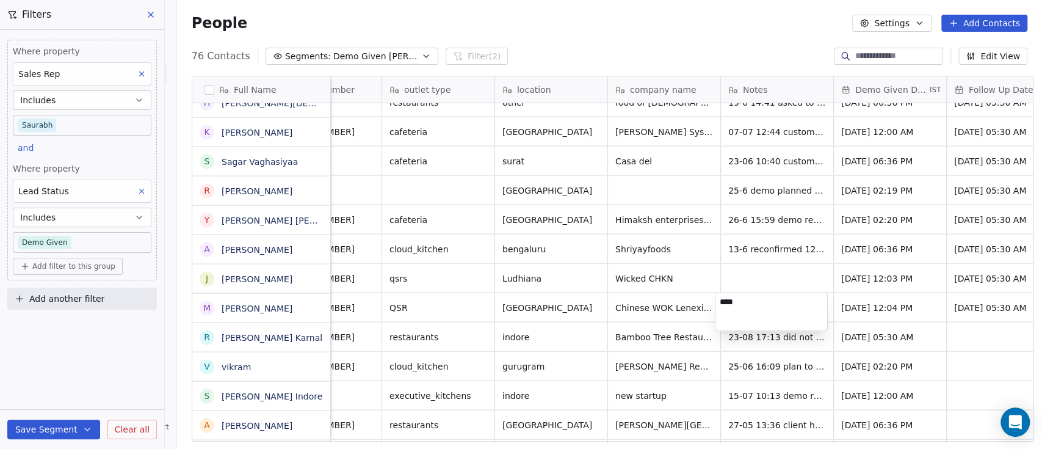
type textarea "*****"
click at [760, 282] on div "grid" at bounding box center [777, 278] width 112 height 29
type textarea "**********"
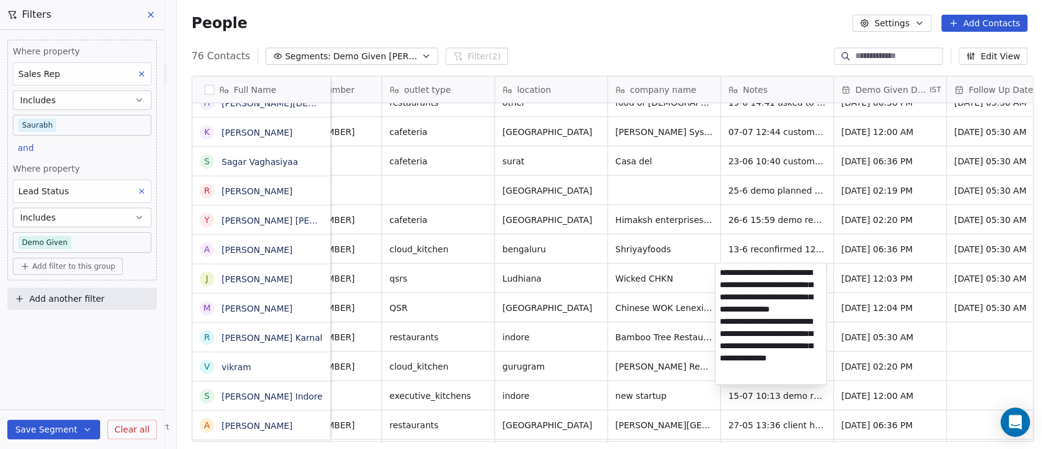
scroll to position [16, 0]
click at [631, 277] on html "On2Cook India Pvt. Ltd. Contacts People Marketing Workflows Campaigns Metrics &…" at bounding box center [521, 224] width 1042 height 449
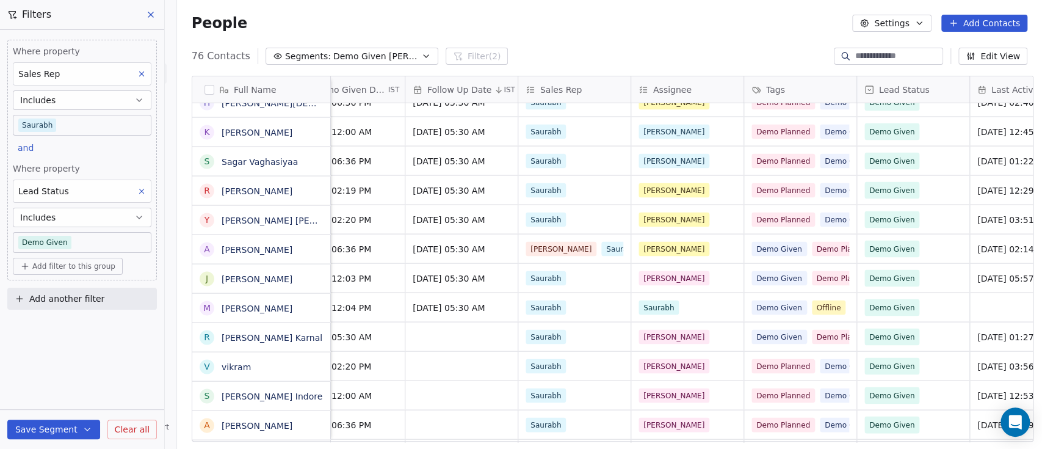
scroll to position [0, 605]
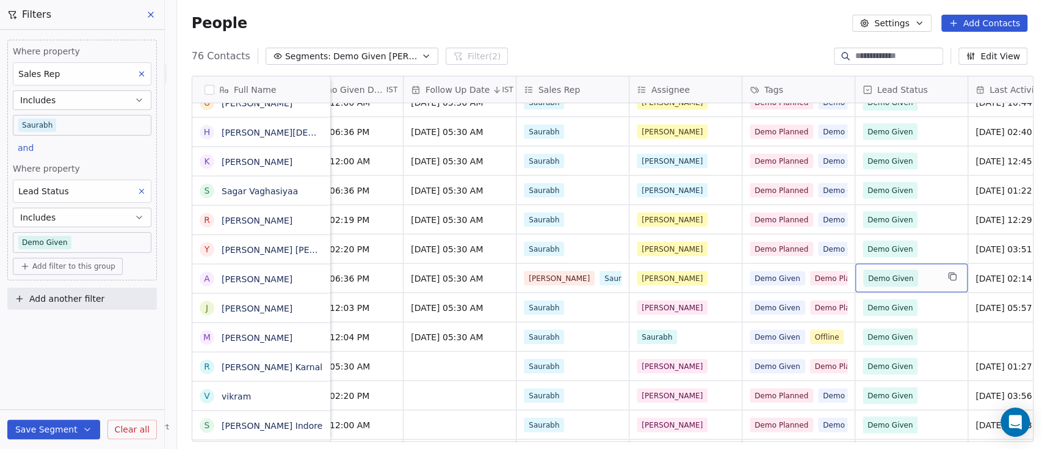
click at [935, 276] on div "Demo Given" at bounding box center [912, 278] width 112 height 29
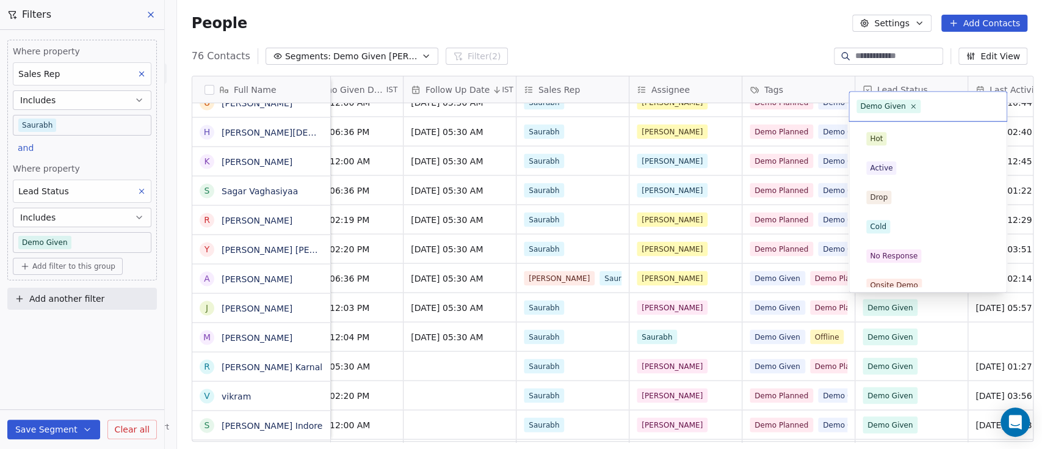
scroll to position [186, 0]
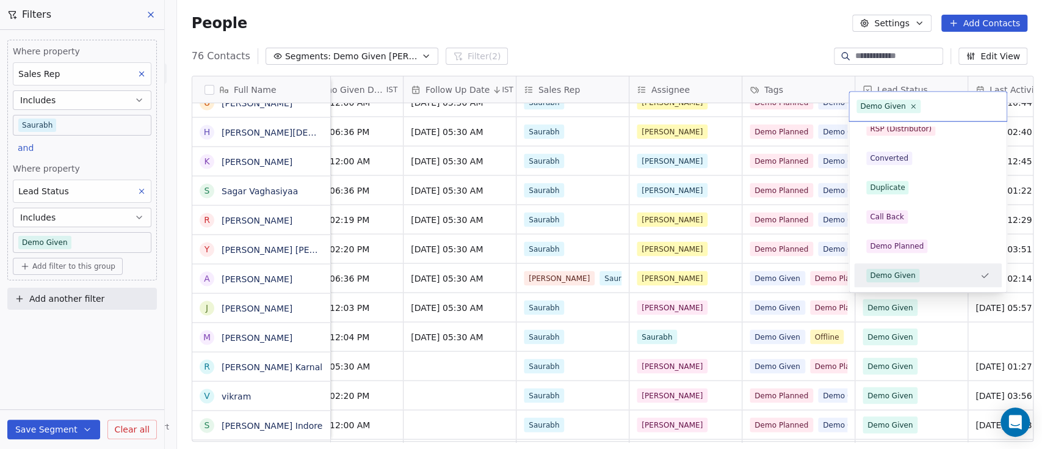
click at [917, 305] on html "On2Cook India Pvt. Ltd. Contacts People Marketing Workflows Campaigns Metrics &…" at bounding box center [521, 224] width 1042 height 449
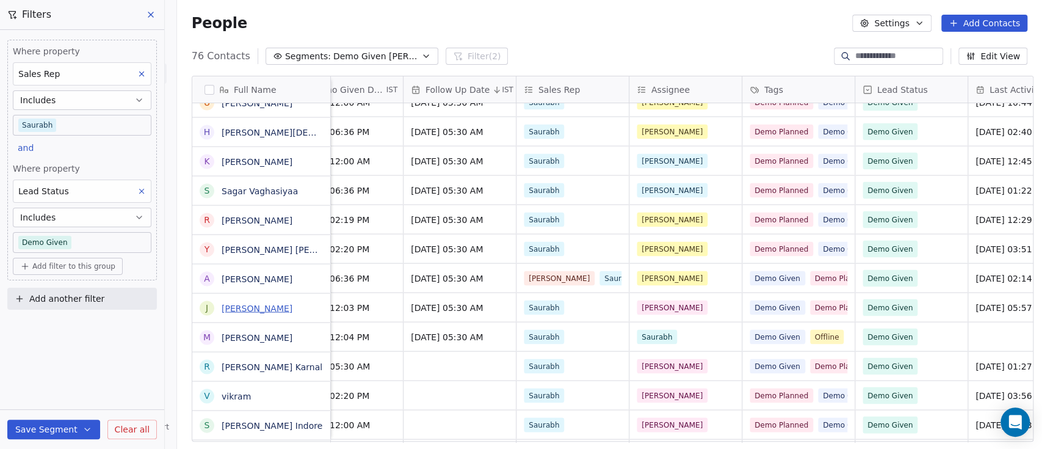
click at [253, 312] on link "[PERSON_NAME]" at bounding box center [257, 308] width 71 height 10
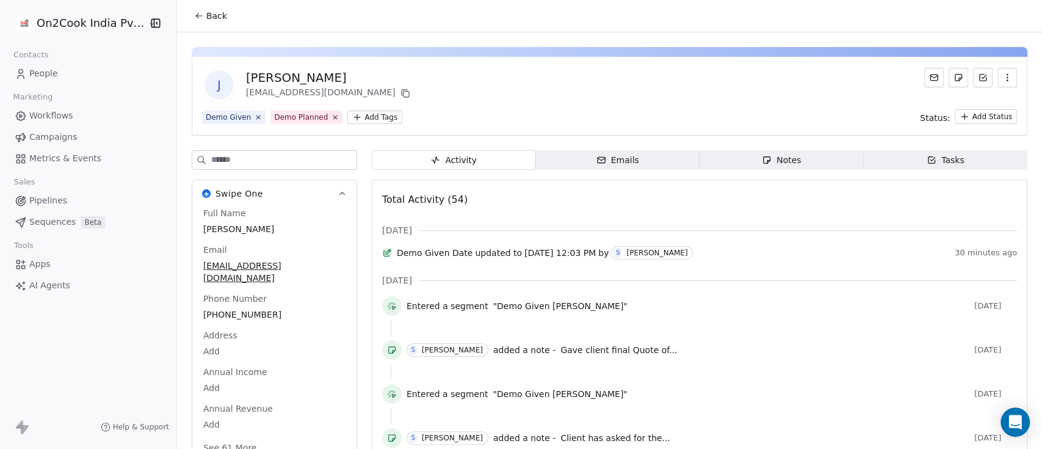
click at [276, 151] on input at bounding box center [283, 160] width 145 height 18
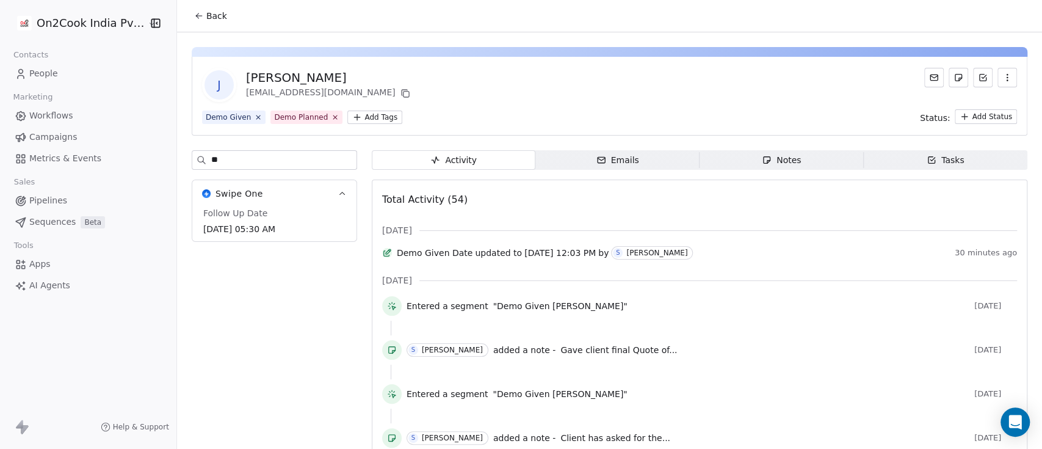
type input "*"
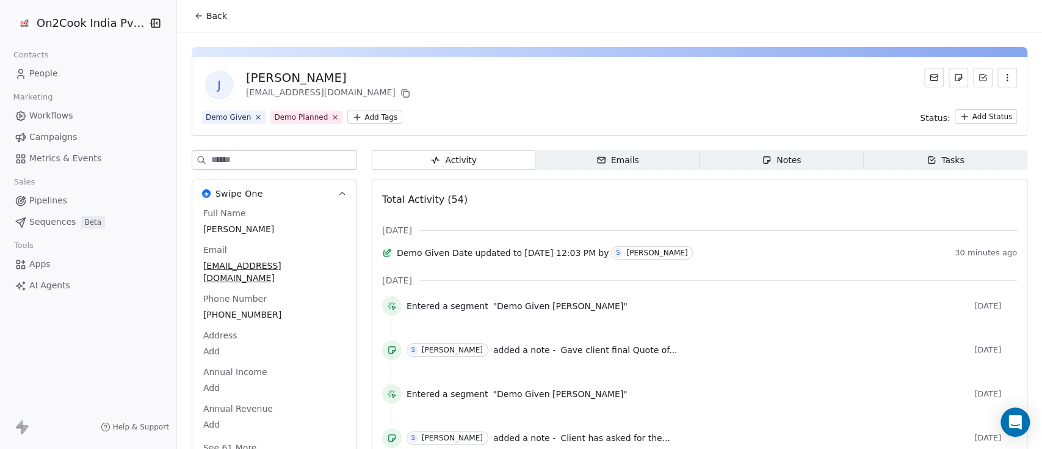
type input "*"
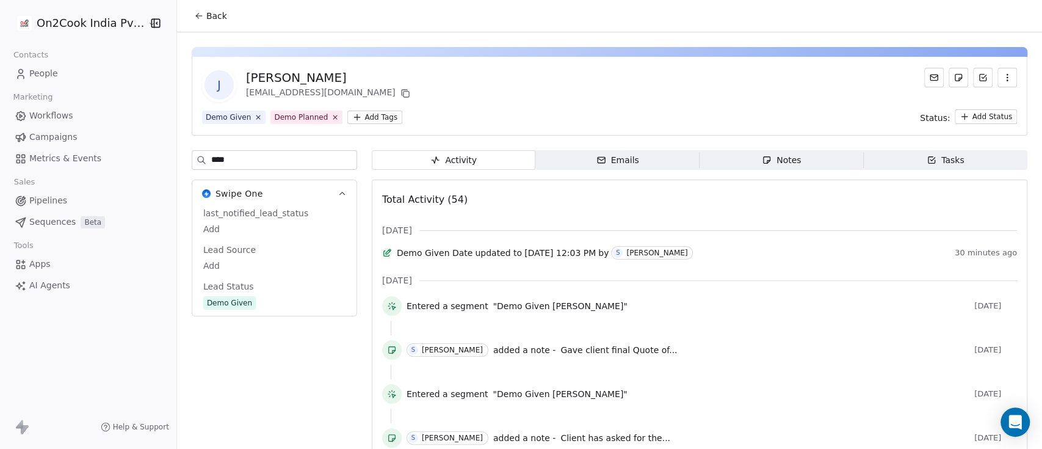
type input "****"
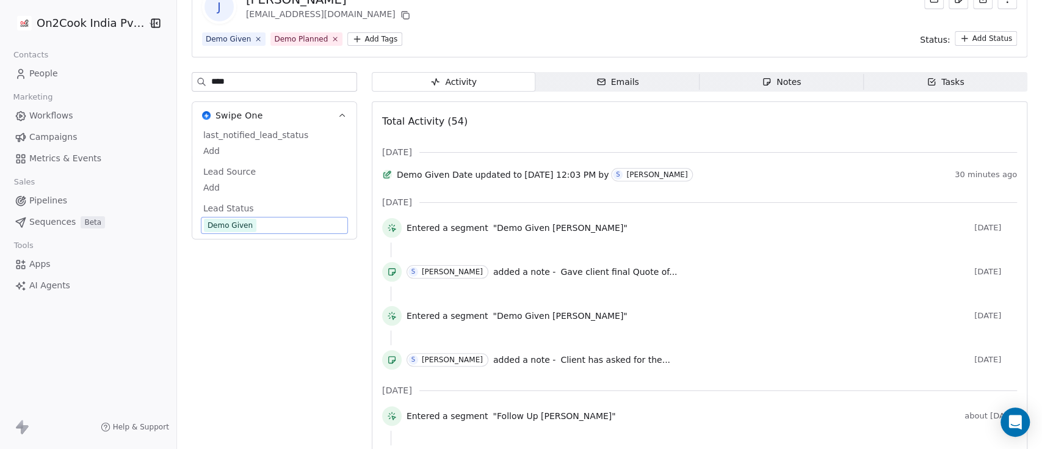
click at [259, 223] on span "Demo Given" at bounding box center [274, 225] width 141 height 13
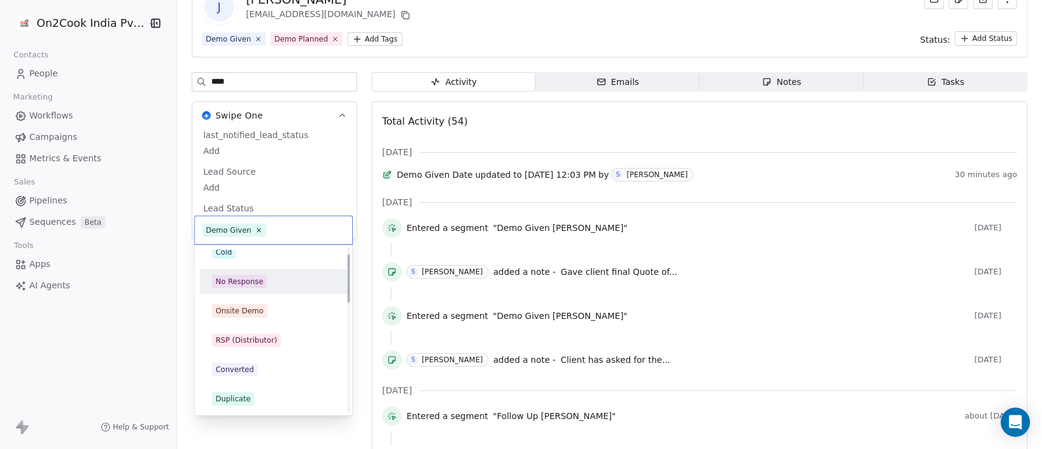
scroll to position [23, 0]
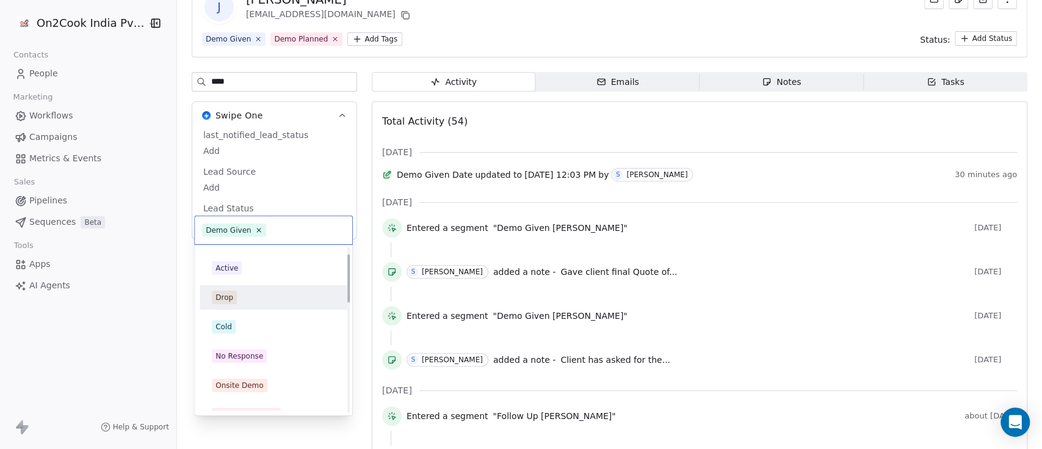
click at [253, 295] on div "Drop" at bounding box center [273, 297] width 123 height 13
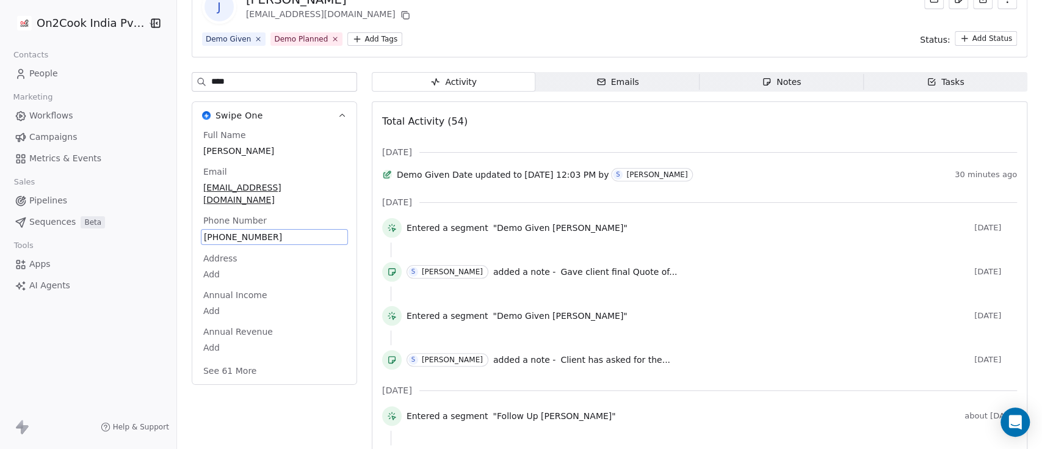
click at [564, 35] on div "Demo Given Demo Planned Add Tags Status: Add Status" at bounding box center [609, 38] width 815 height 15
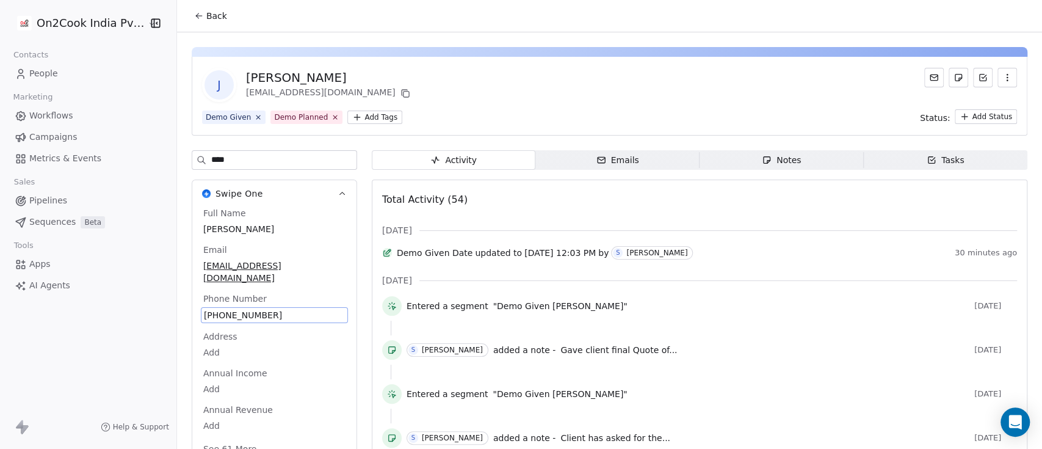
click at [306, 164] on input "****" at bounding box center [283, 160] width 145 height 18
click at [219, 15] on button "Back" at bounding box center [211, 16] width 48 height 22
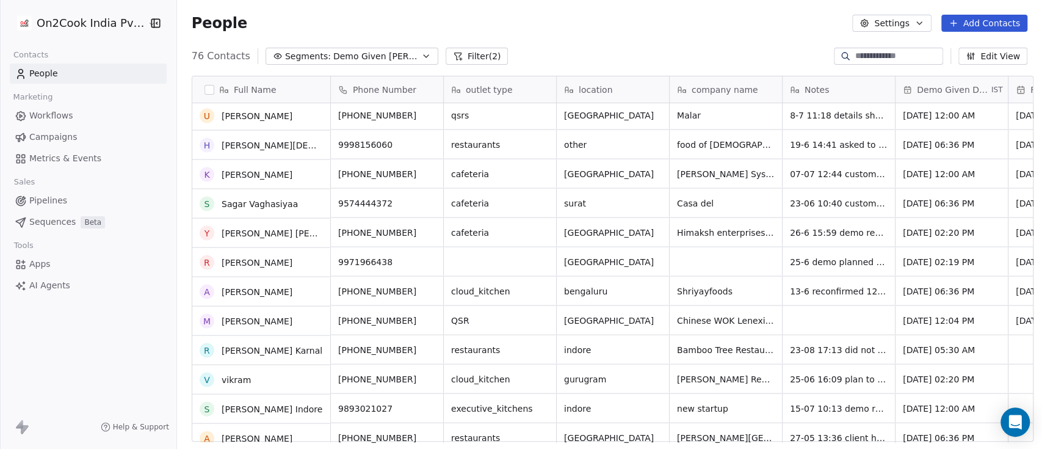
scroll to position [1481, 0]
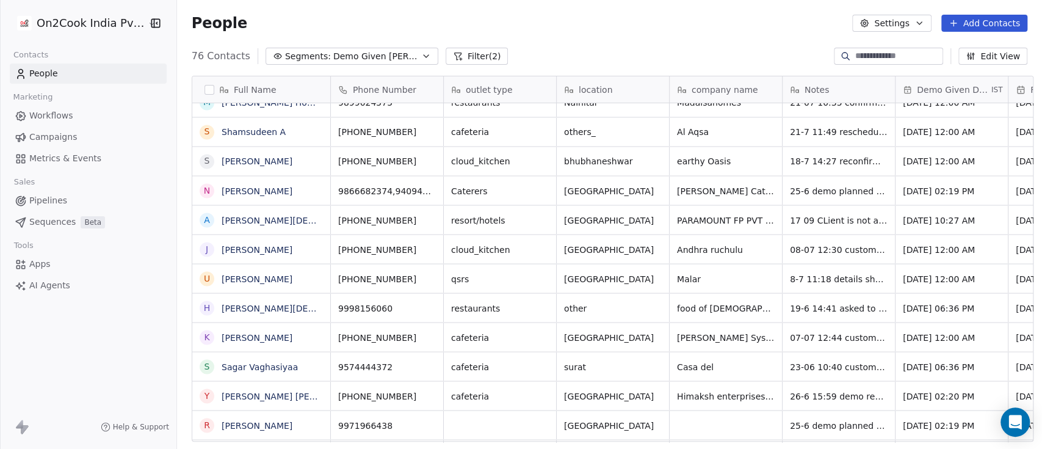
click at [705, 38] on div "People Settings Add Contacts" at bounding box center [609, 23] width 865 height 46
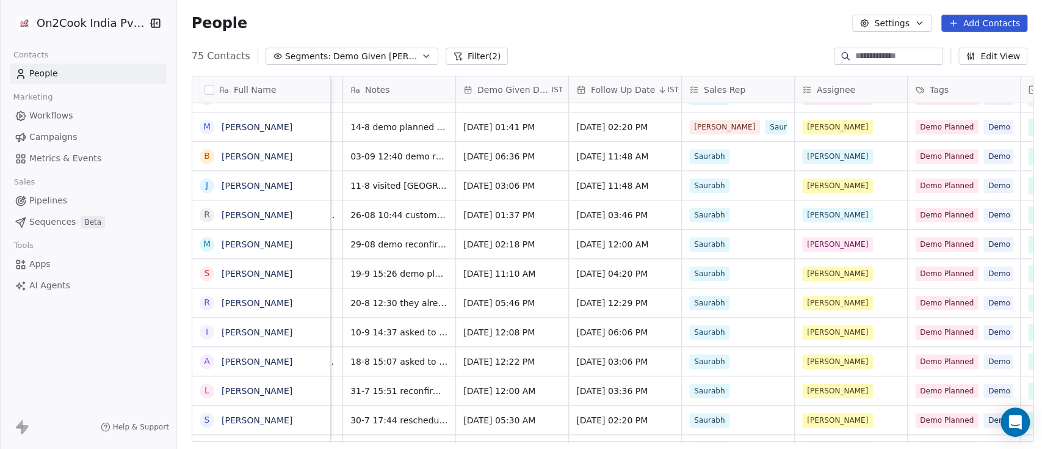
scroll to position [0, 0]
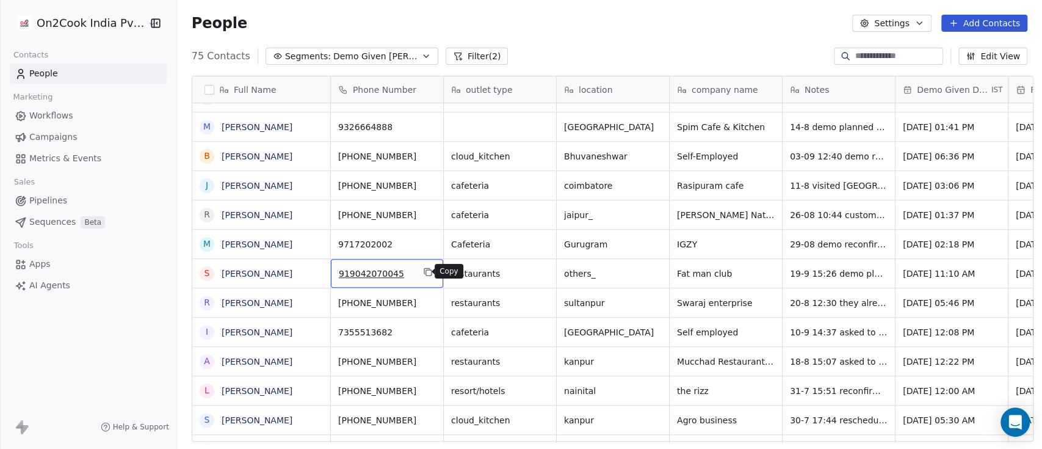
click at [423, 269] on icon "grid" at bounding box center [428, 272] width 10 height 10
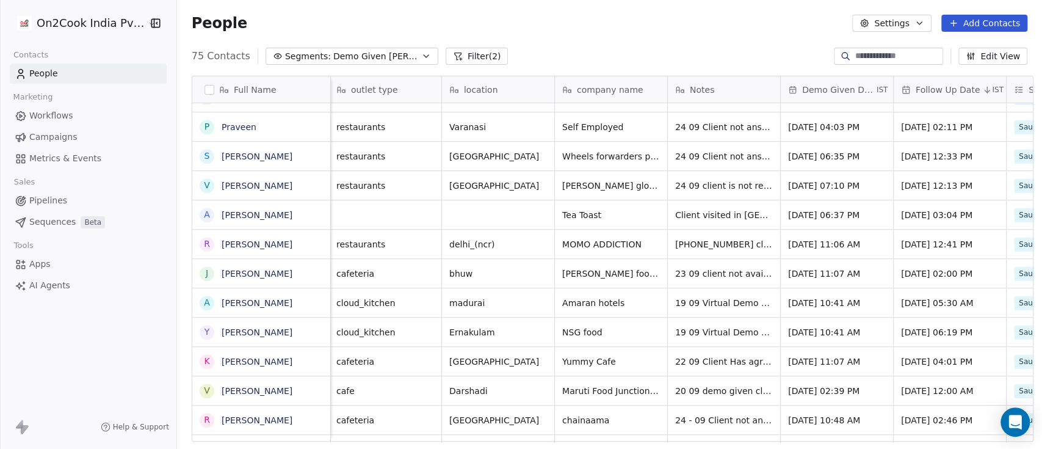
scroll to position [0, 120]
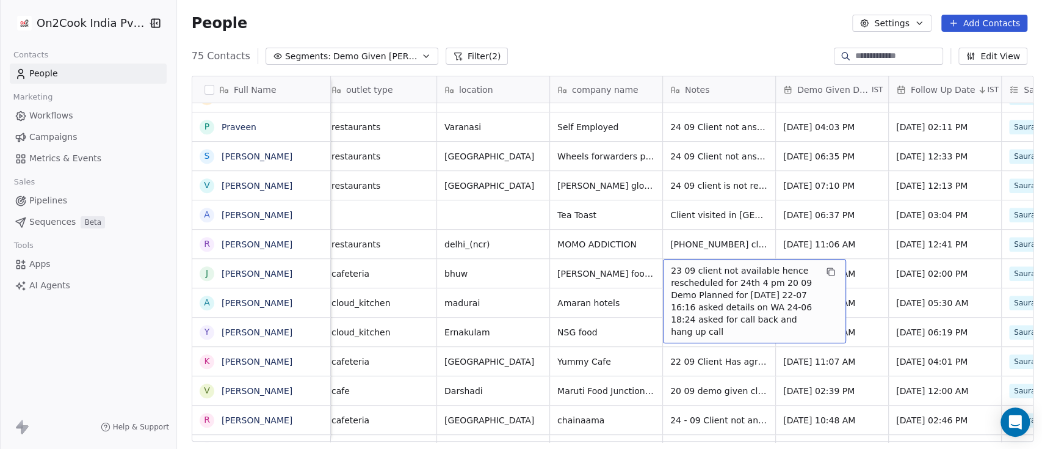
click at [679, 285] on span "23 09 client not available hence rescheduled for 24th 4 pm 20 09 Demo Planned f…" at bounding box center [743, 300] width 145 height 73
click at [679, 284] on span "23 09 client not available hence rescheduled for 24th 4 pm 20 09 Demo Planned f…" at bounding box center [743, 300] width 145 height 73
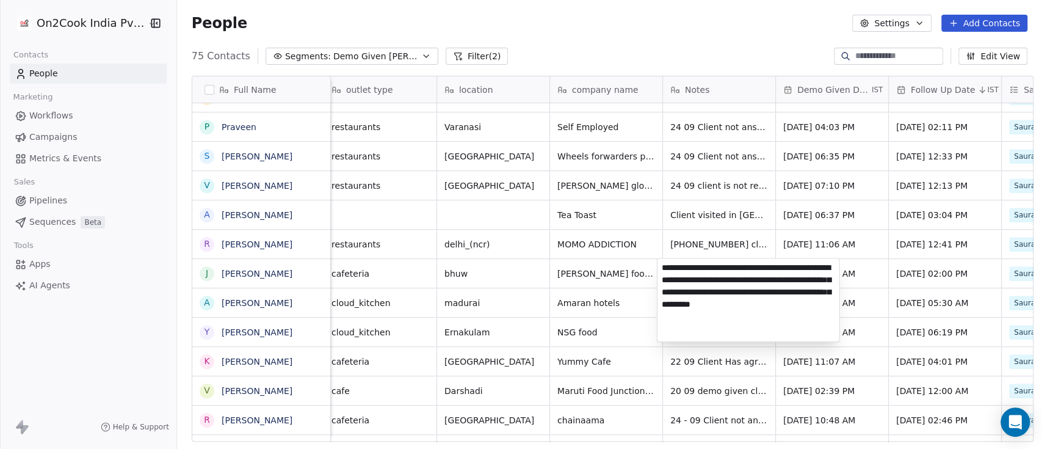
click at [662, 271] on textarea "**********" at bounding box center [749, 299] width 182 height 83
type textarea "**********"
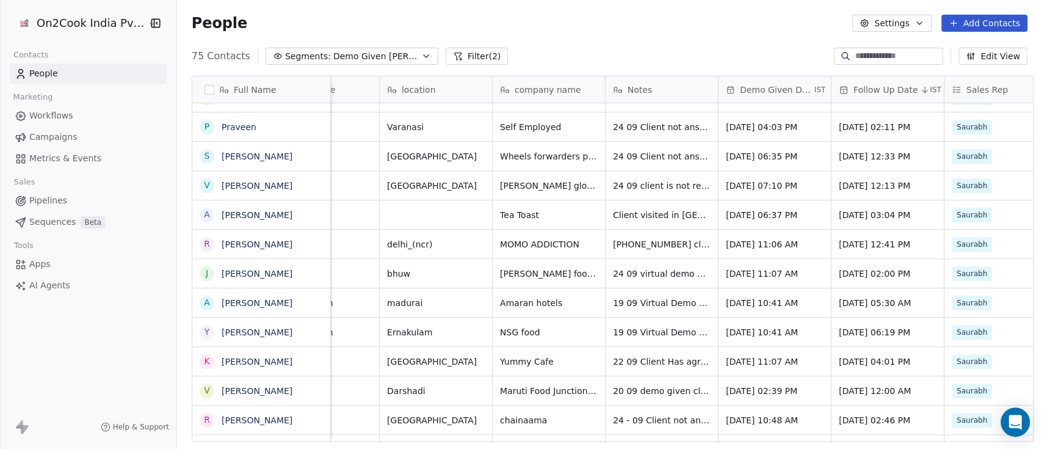
scroll to position [0, 213]
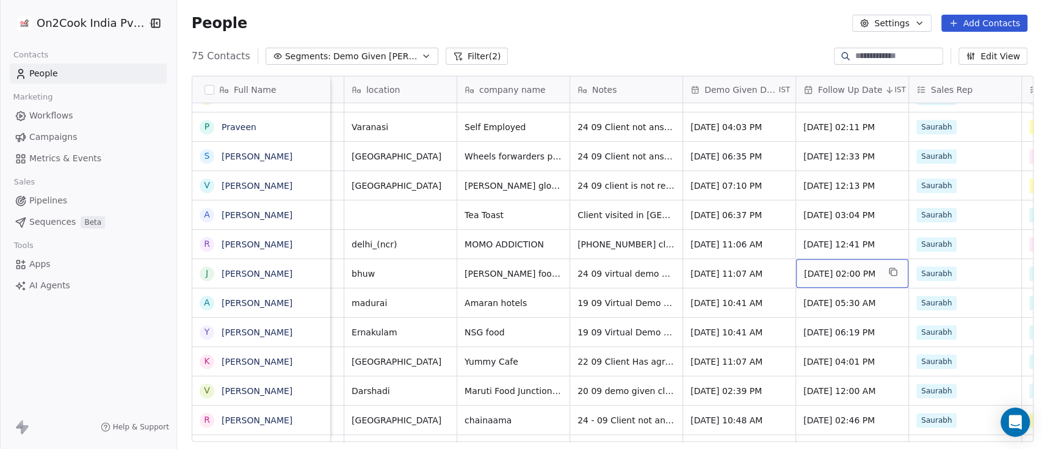
click at [830, 276] on span "[DATE] 02:00 PM" at bounding box center [841, 273] width 74 height 12
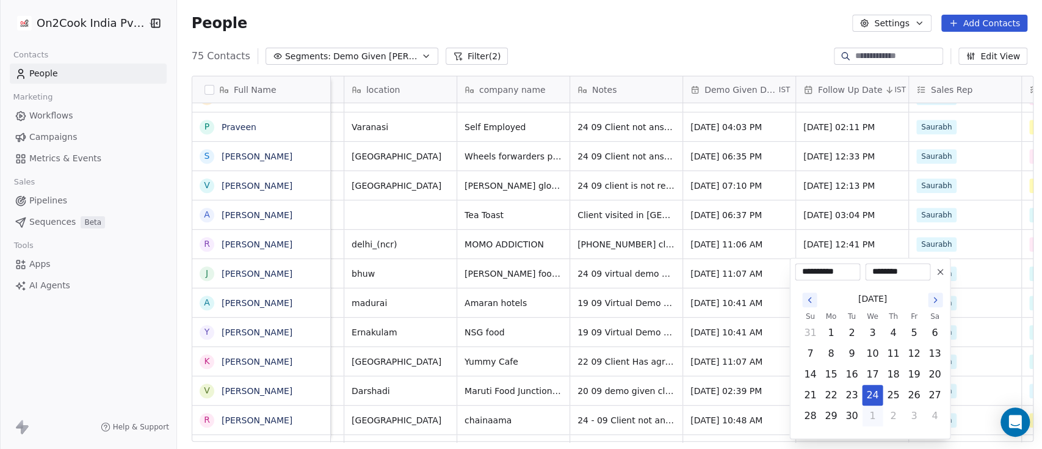
click at [935, 295] on icon "Go to the Next Month" at bounding box center [936, 300] width 10 height 10
click at [848, 355] on button "7" at bounding box center [852, 354] width 20 height 20
type input "**********"
click at [671, 59] on html "On2Cook India Pvt. Ltd. Contacts People Marketing Workflows Campaigns Metrics &…" at bounding box center [521, 224] width 1042 height 449
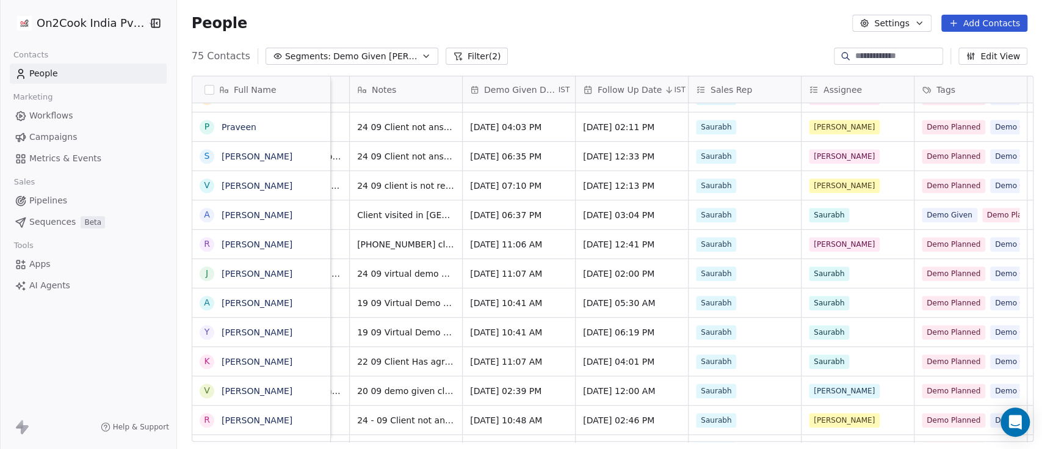
scroll to position [0, 0]
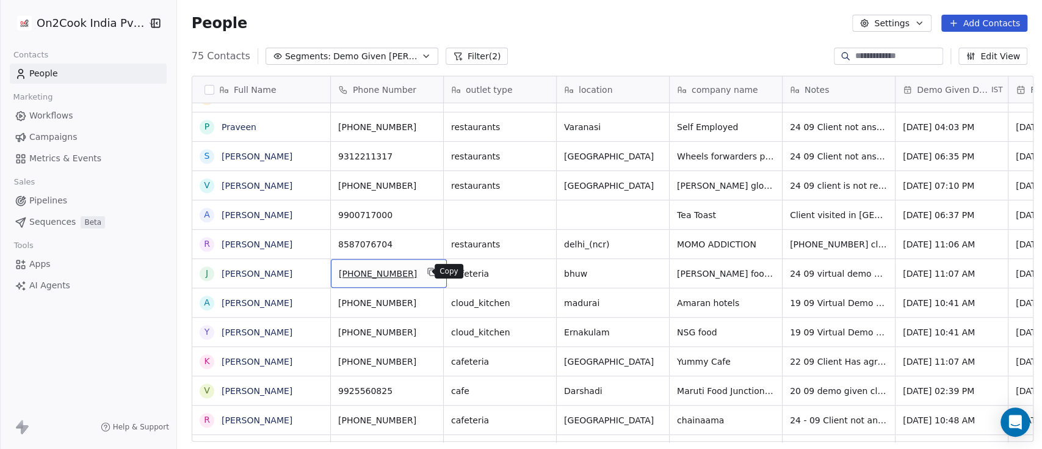
click at [427, 271] on icon "grid" at bounding box center [432, 272] width 10 height 10
